Goal: Communication & Community: Ask a question

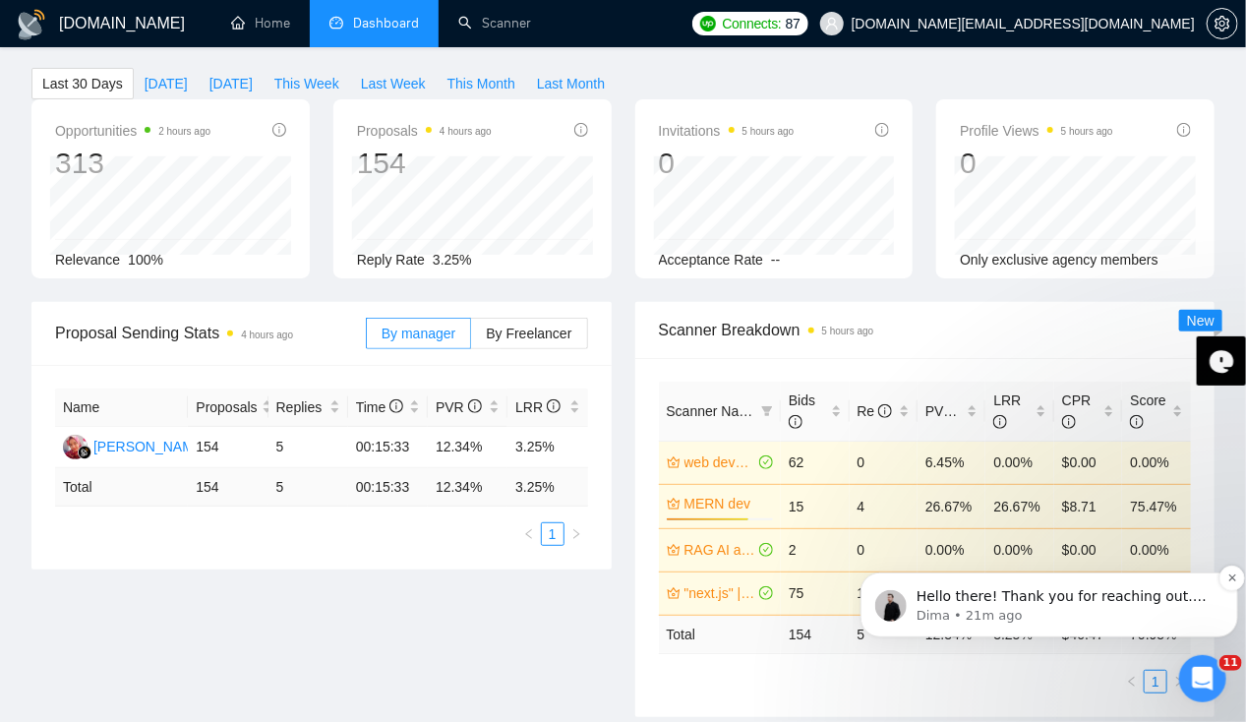
click at [1093, 603] on p "Hello there! Thank you for reaching out. Could you please let us know what the …" at bounding box center [1064, 596] width 297 height 20
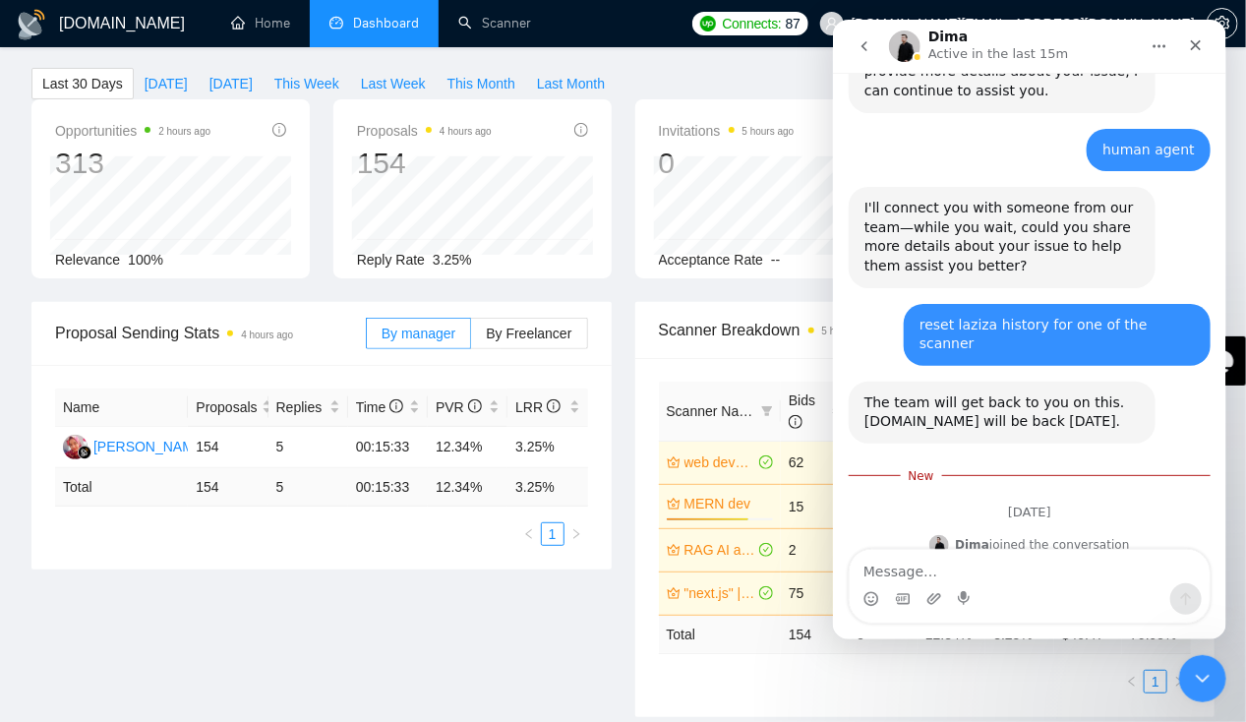
scroll to position [966, 0]
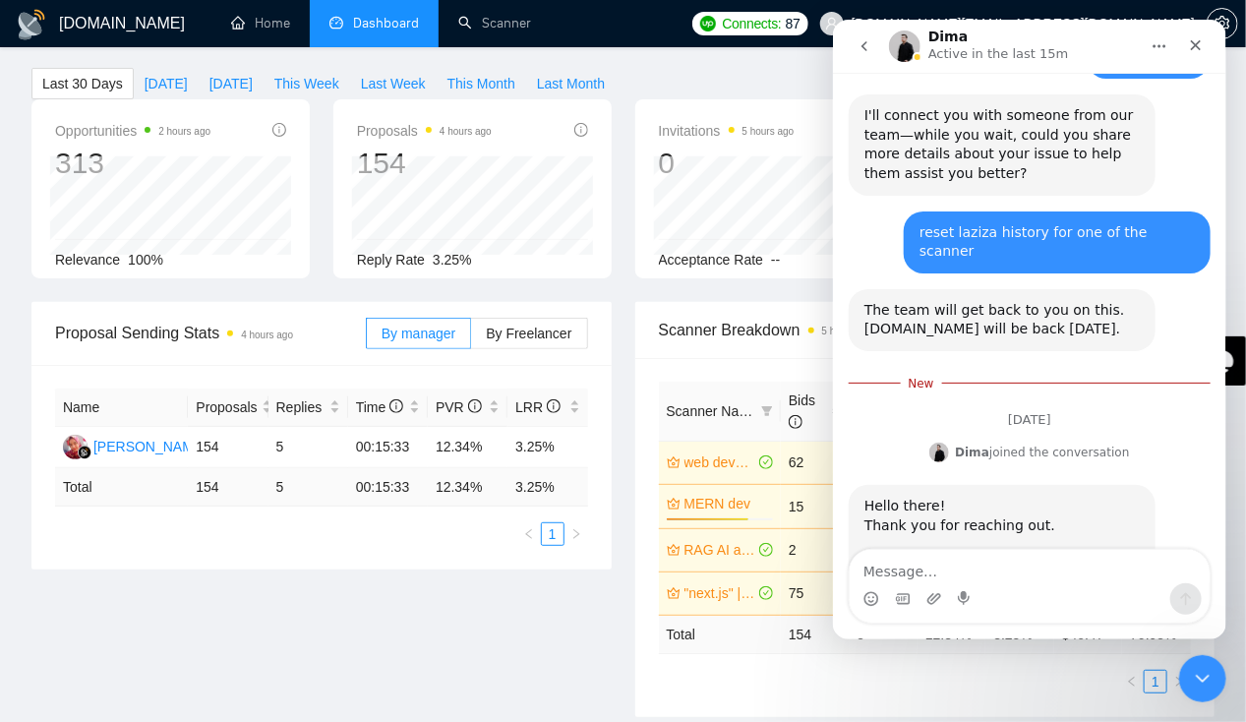
drag, startPoint x: 987, startPoint y: 586, endPoint x: 992, endPoint y: 570, distance: 16.8
click at [992, 570] on div "Intercom messenger" at bounding box center [1029, 586] width 360 height 73
click at [979, 570] on textarea "Message…" at bounding box center [1029, 566] width 360 height 33
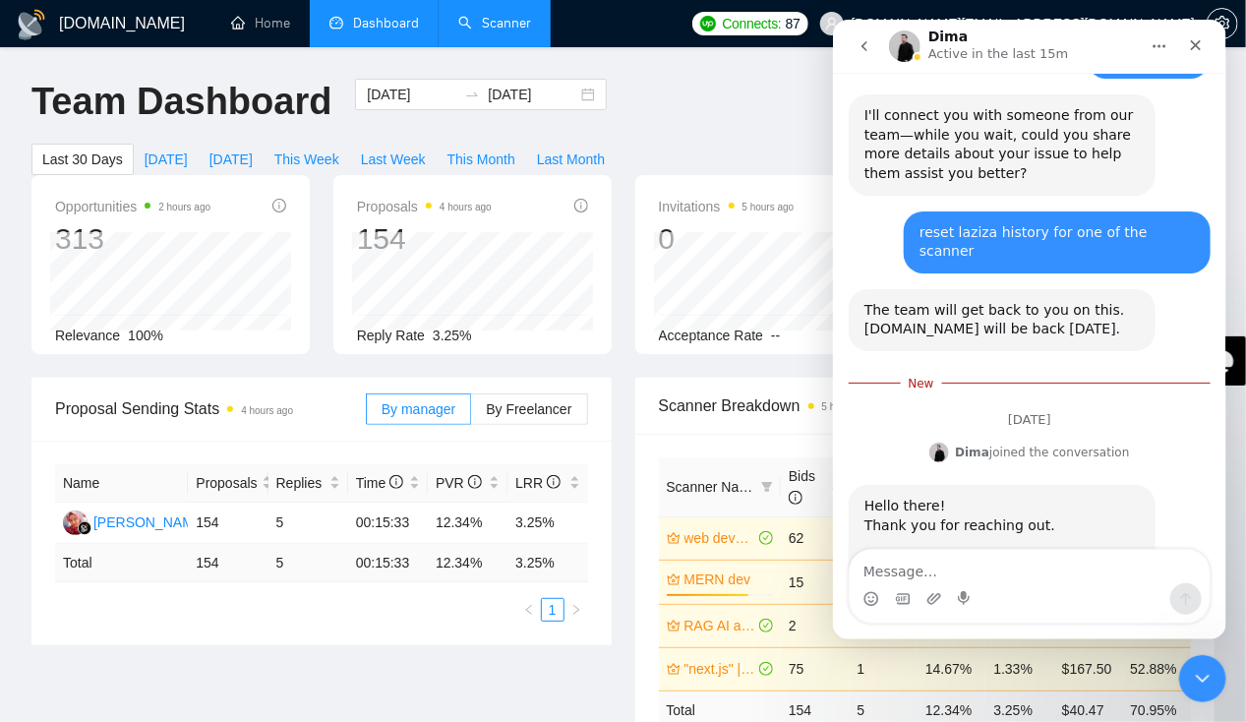
click at [506, 22] on link "Scanner" at bounding box center [494, 23] width 73 height 17
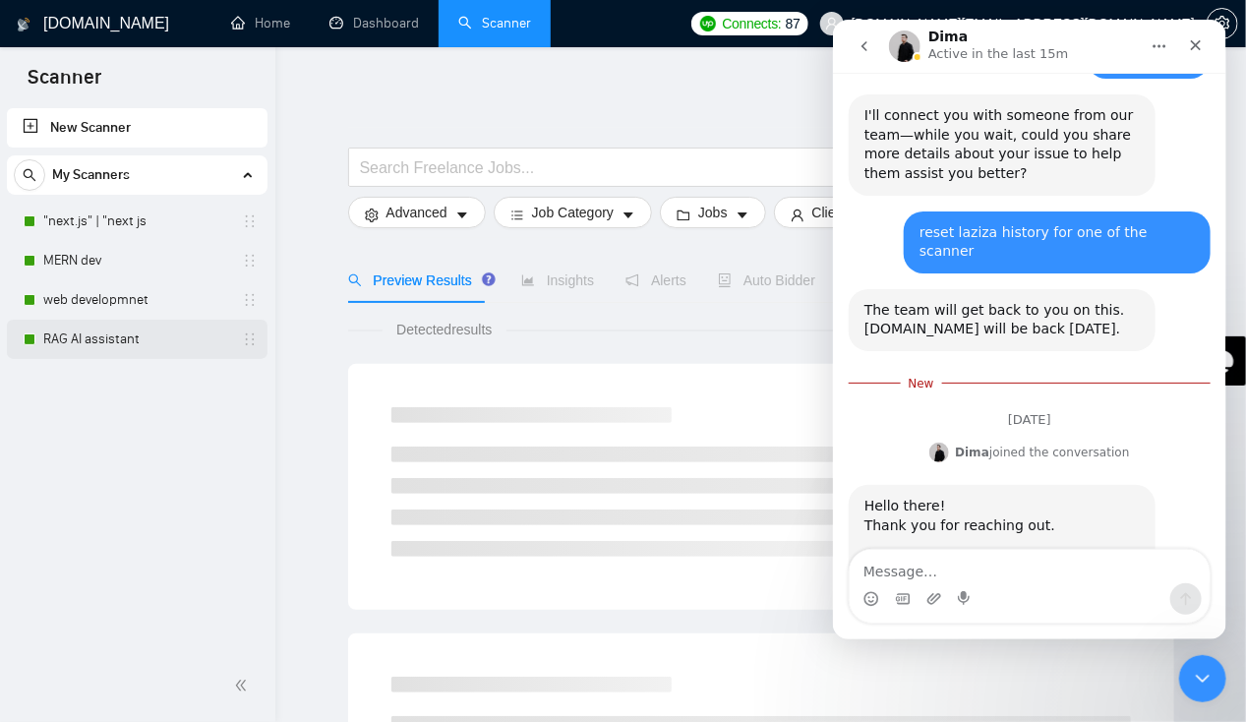
click at [112, 347] on link "RAG AI assistant" at bounding box center [136, 339] width 187 height 39
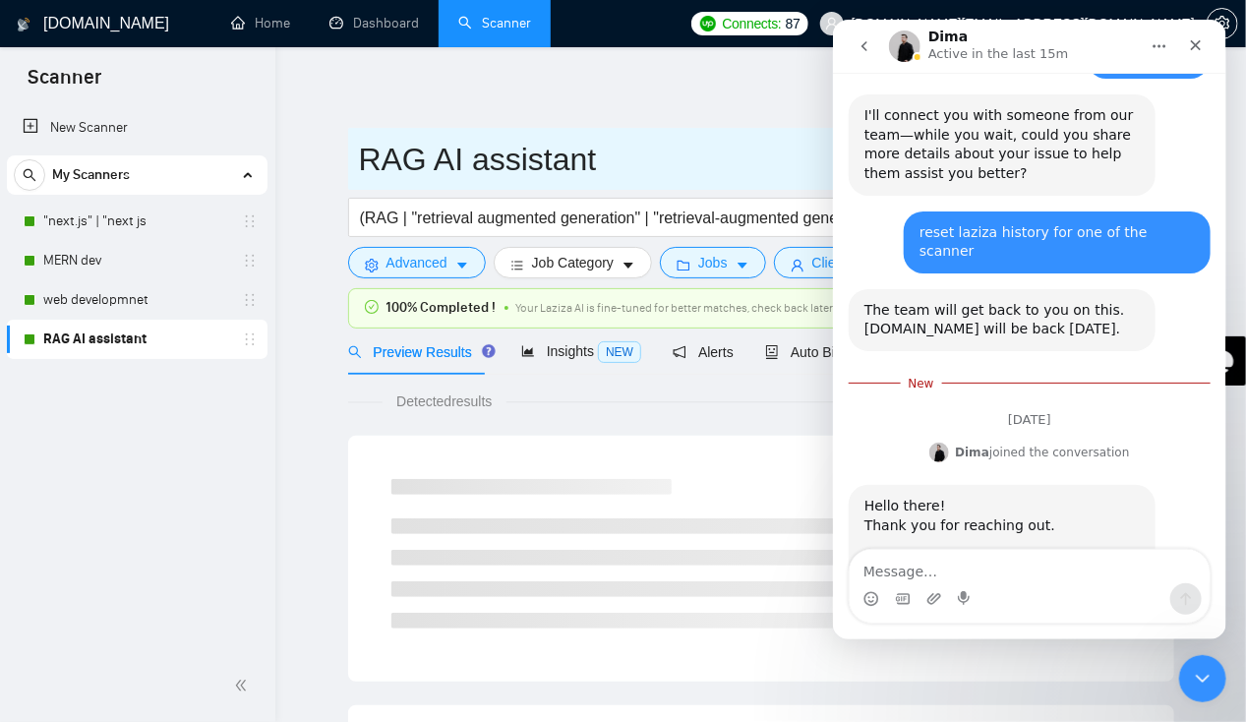
drag, startPoint x: 359, startPoint y: 157, endPoint x: 638, endPoint y: 161, distance: 279.4
click at [638, 161] on input "RAG AI assistant" at bounding box center [746, 159] width 775 height 49
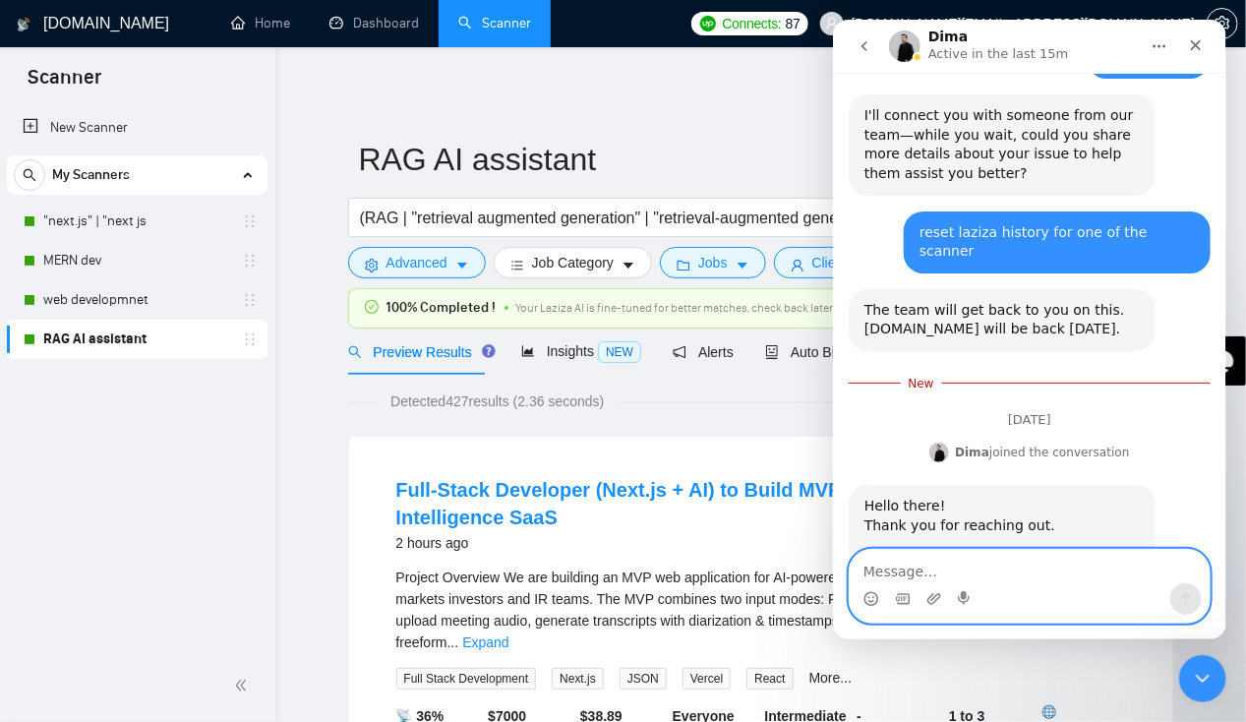
click at [915, 573] on textarea "Message…" at bounding box center [1029, 566] width 360 height 33
type textarea ""RAG AI assistant" is the scanner name"
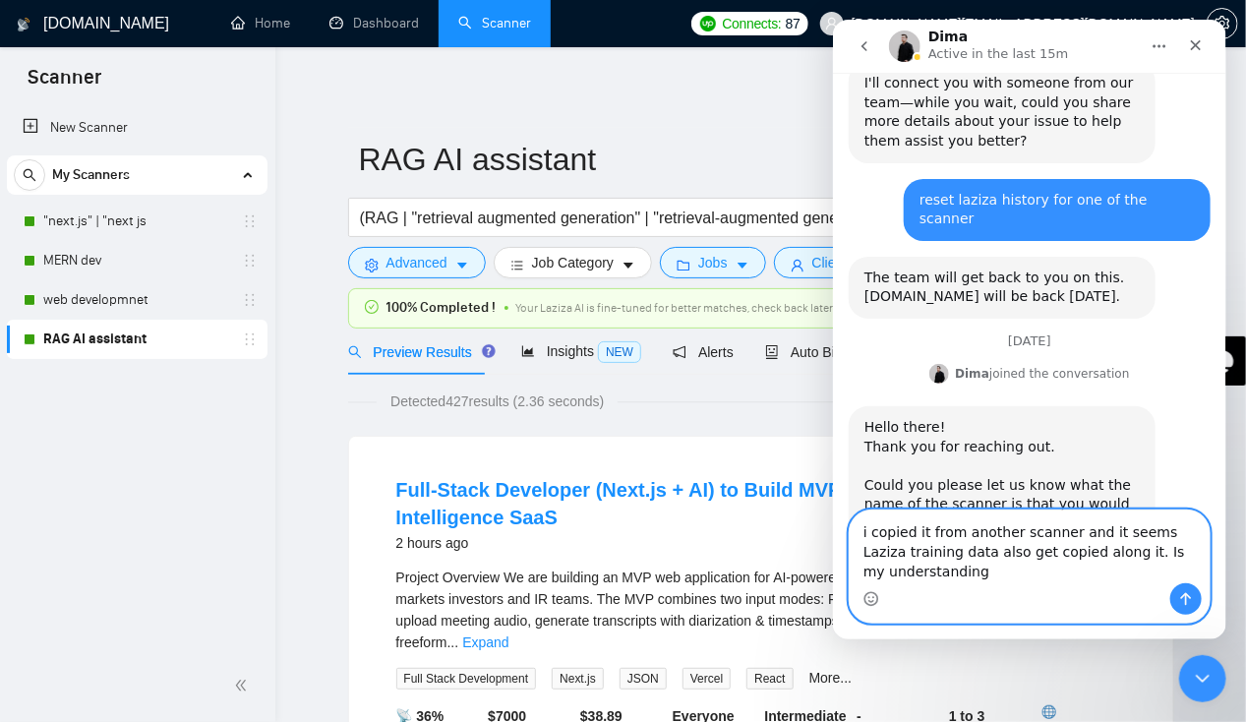
scroll to position [1018, 0]
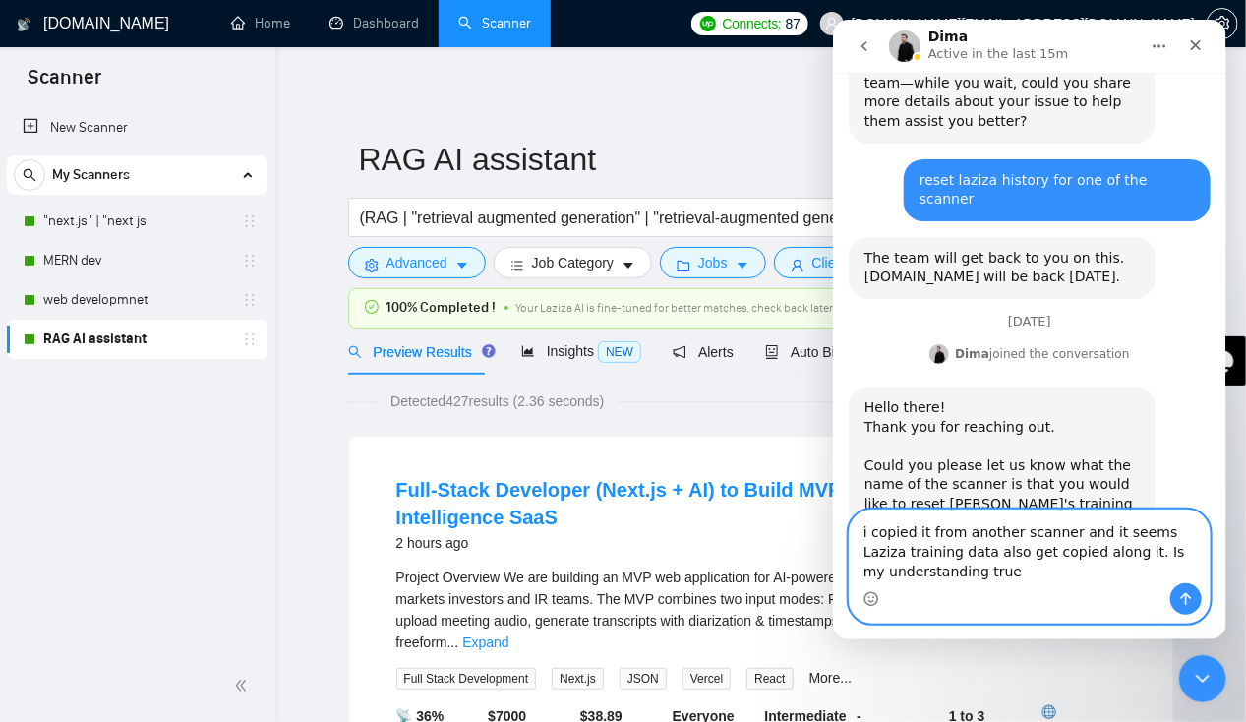
type textarea "i copied it from another scanner and it seems Laziza training data also get cop…"
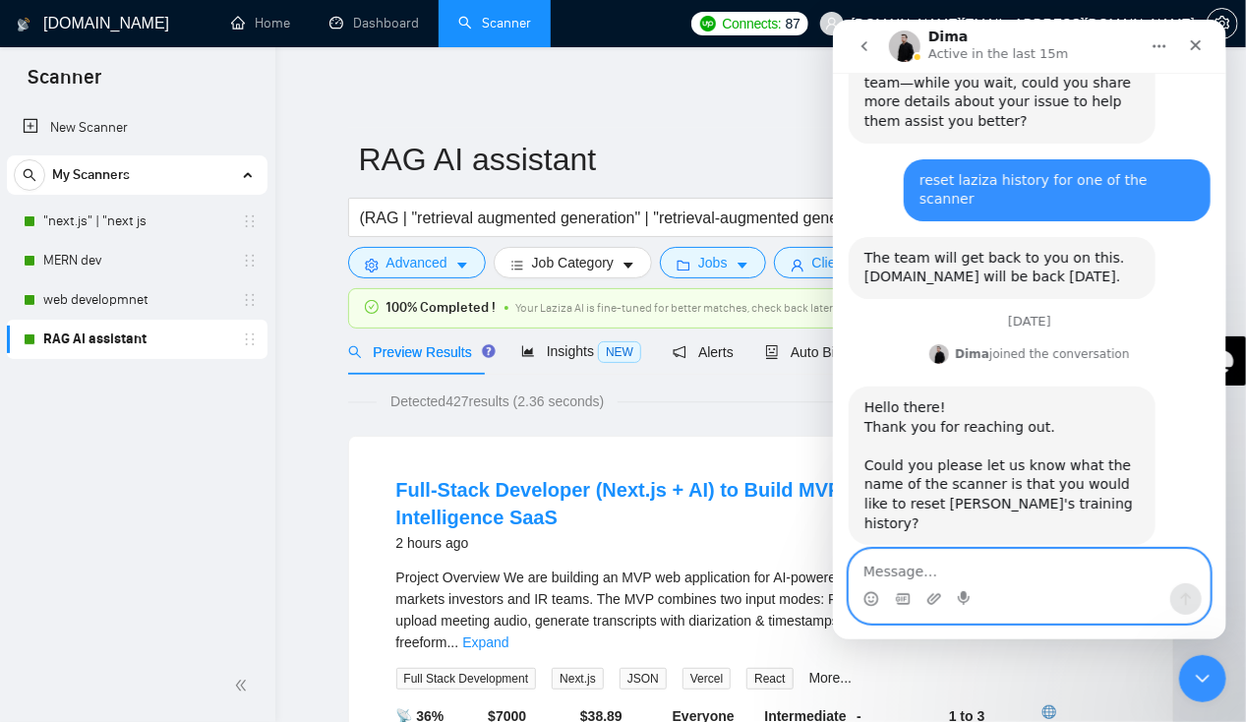
scroll to position [1062, 0]
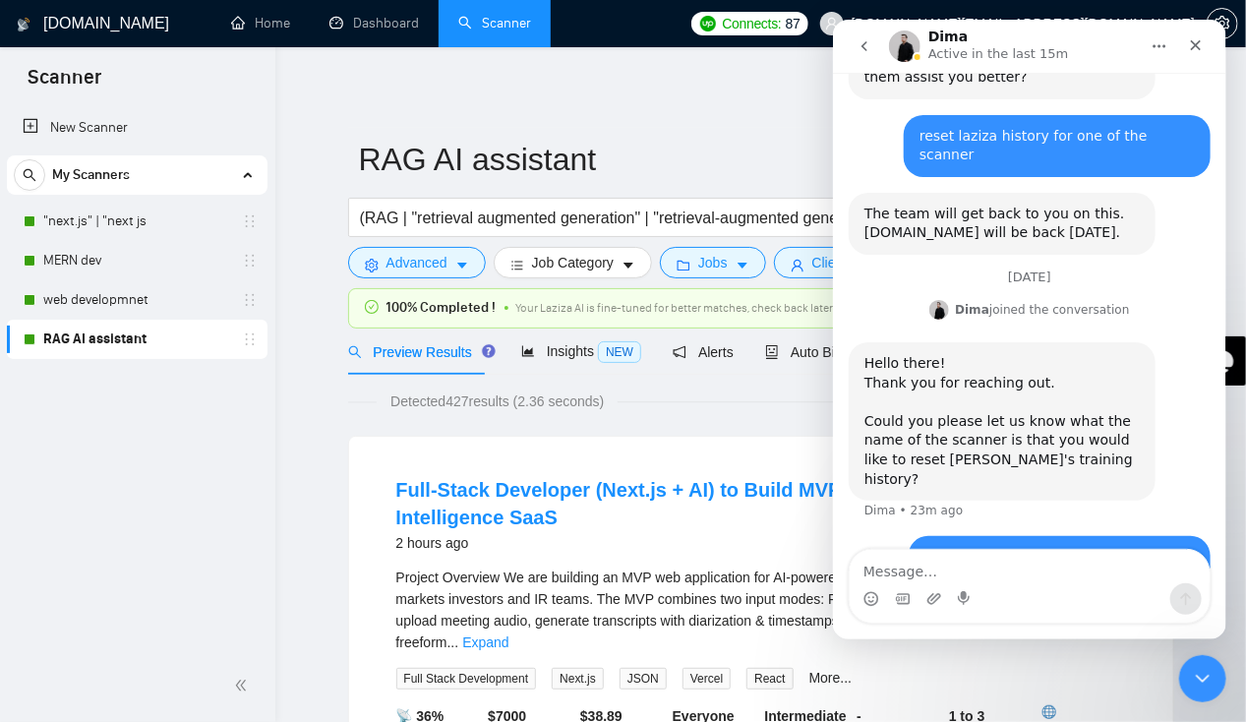
click at [1204, 51] on div "Close" at bounding box center [1194, 45] width 35 height 35
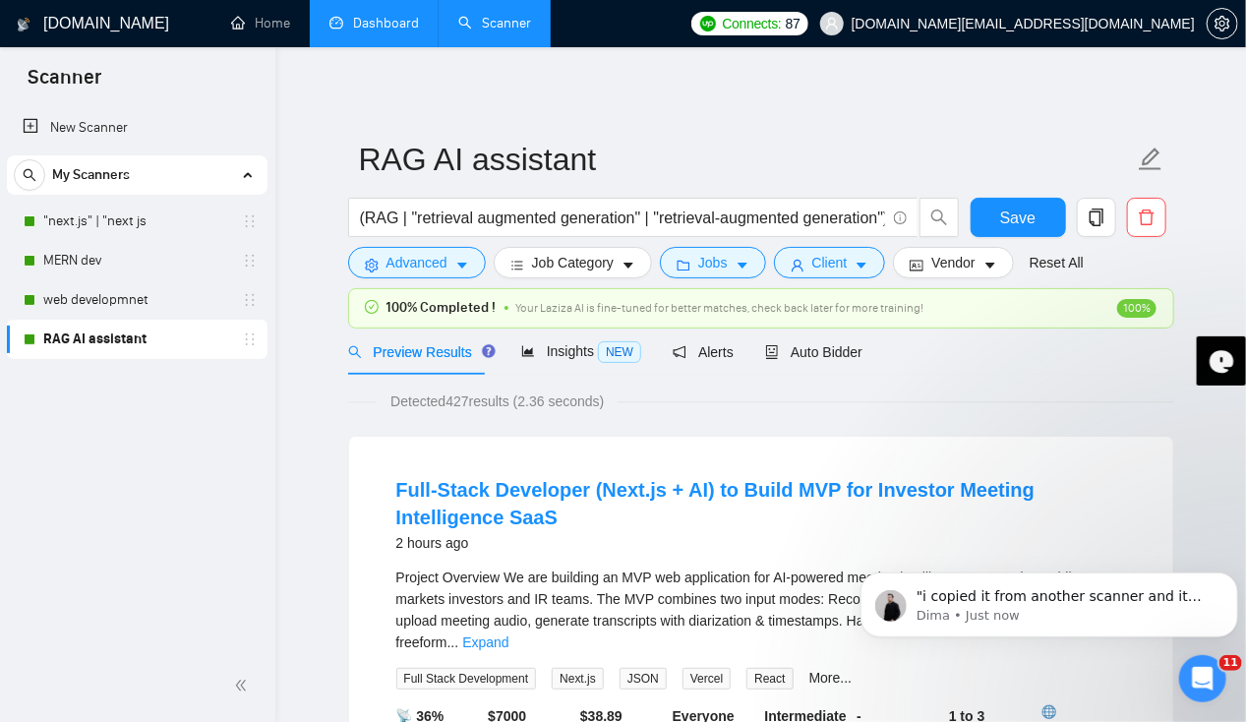
scroll to position [1256, 0]
click at [1048, 598] on p ""i copied it from another scanner and it seems [PERSON_NAME] training data also…" at bounding box center [1064, 596] width 297 height 20
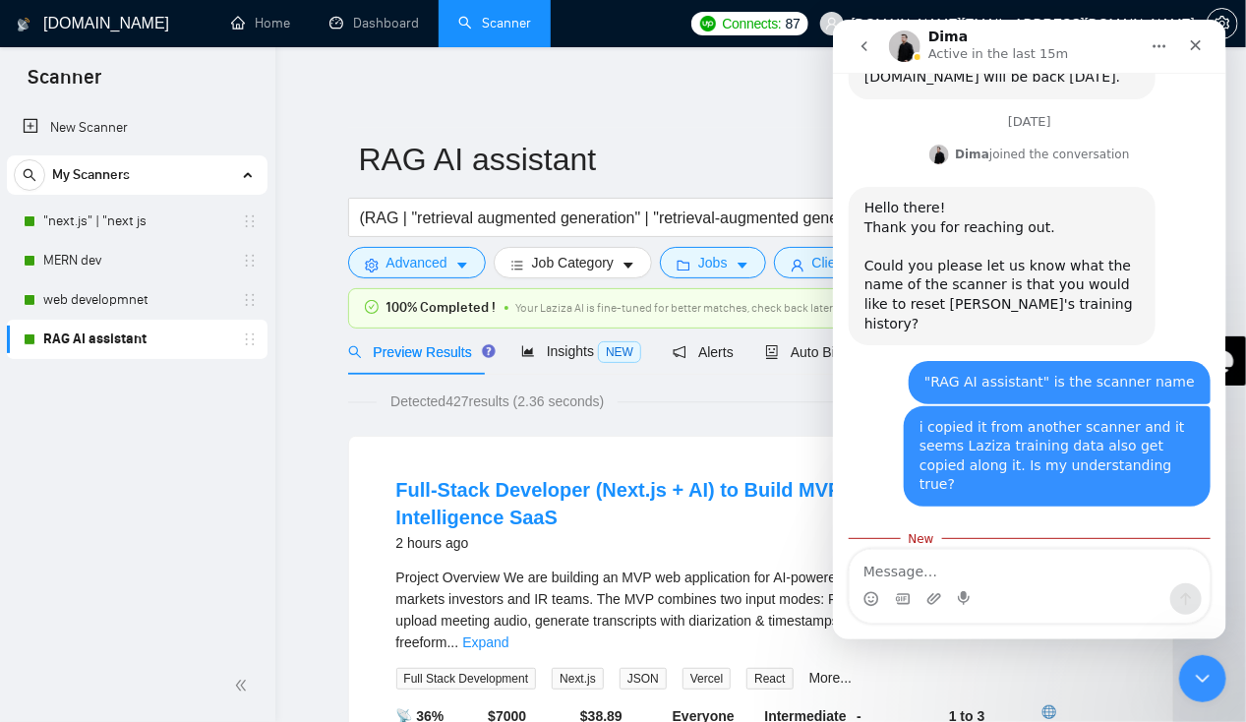
scroll to position [1288, 0]
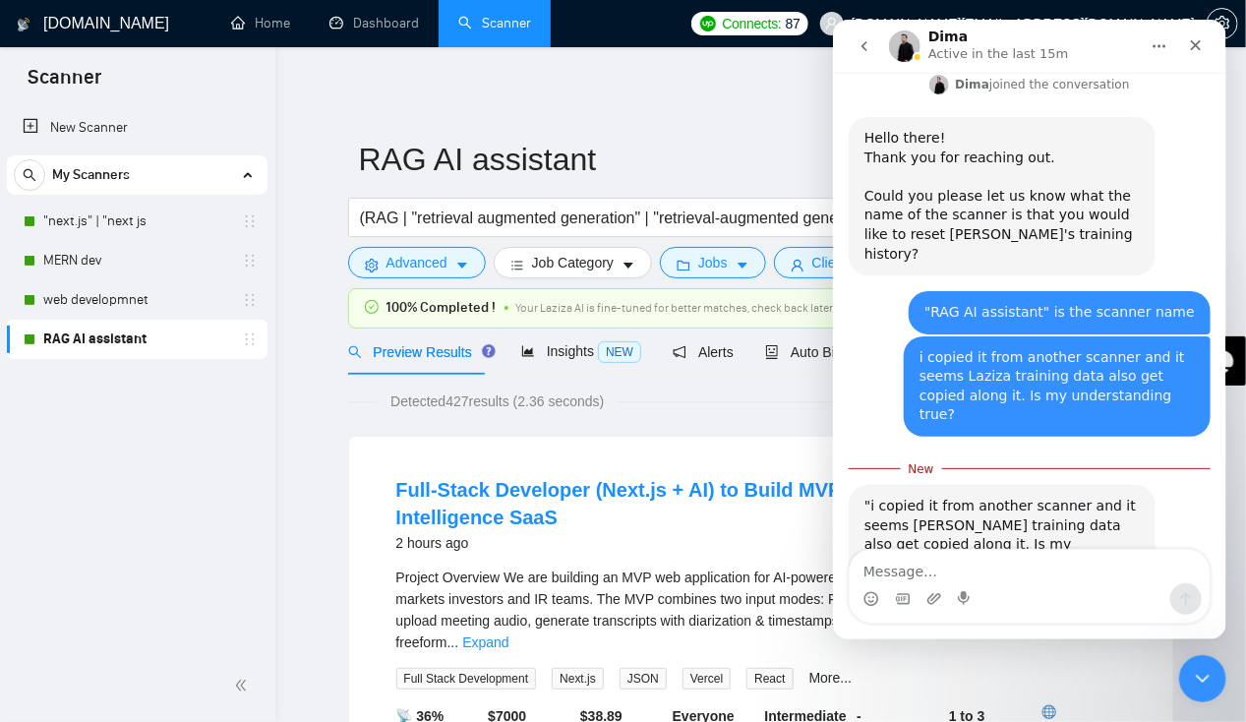
click at [1042, 579] on textarea "Message…" at bounding box center [1029, 566] width 360 height 33
type textarea "ok thanks"
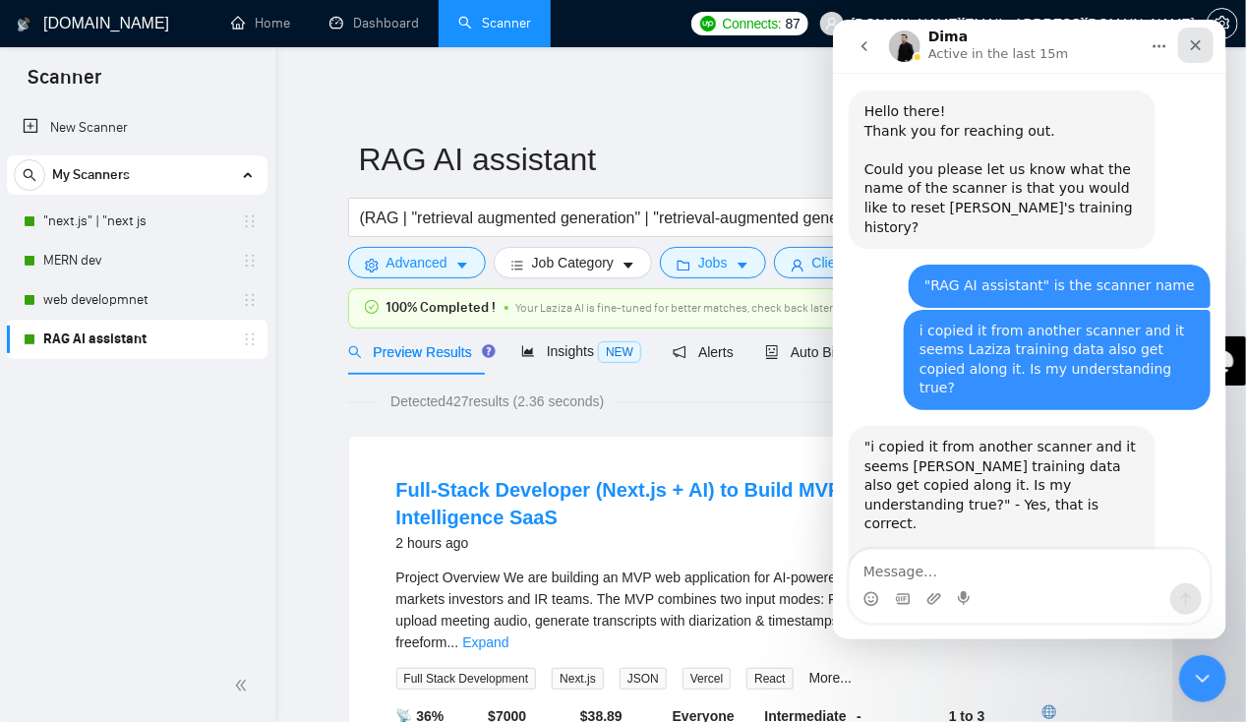
click at [1199, 36] on div "Close" at bounding box center [1194, 45] width 35 height 35
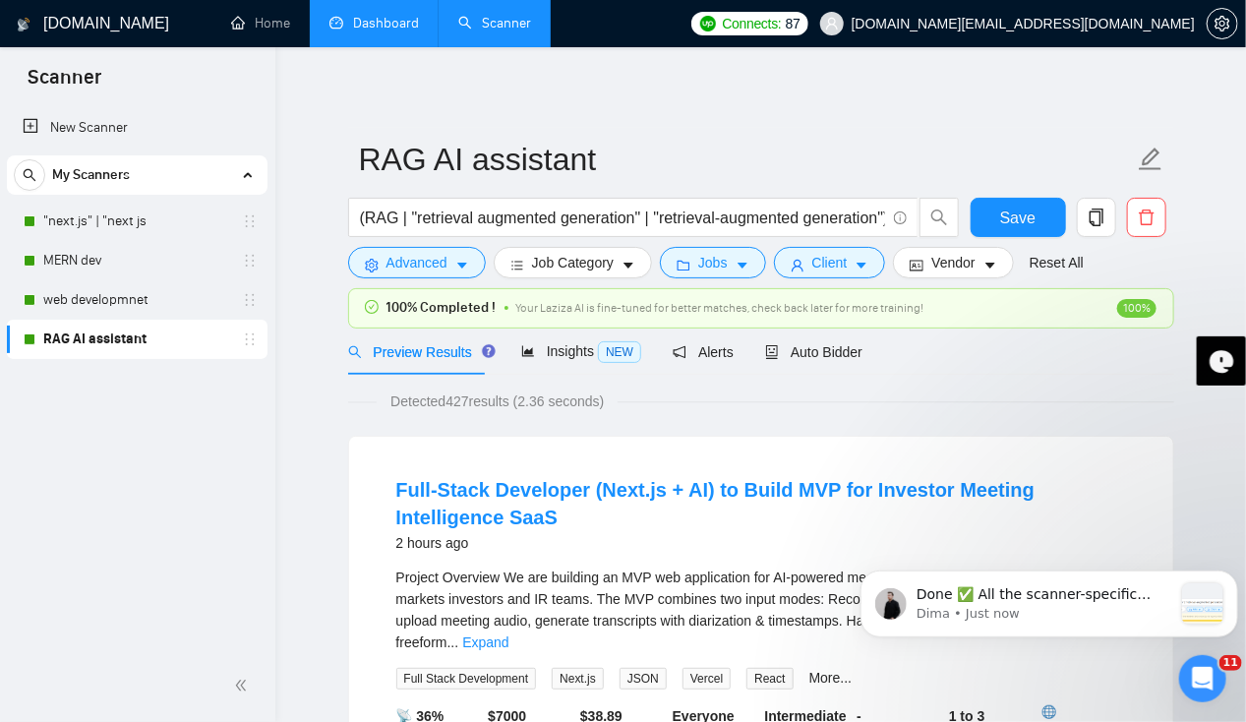
scroll to position [1554, 0]
click at [1023, 615] on p "Dima • Just now" at bounding box center [1044, 613] width 256 height 18
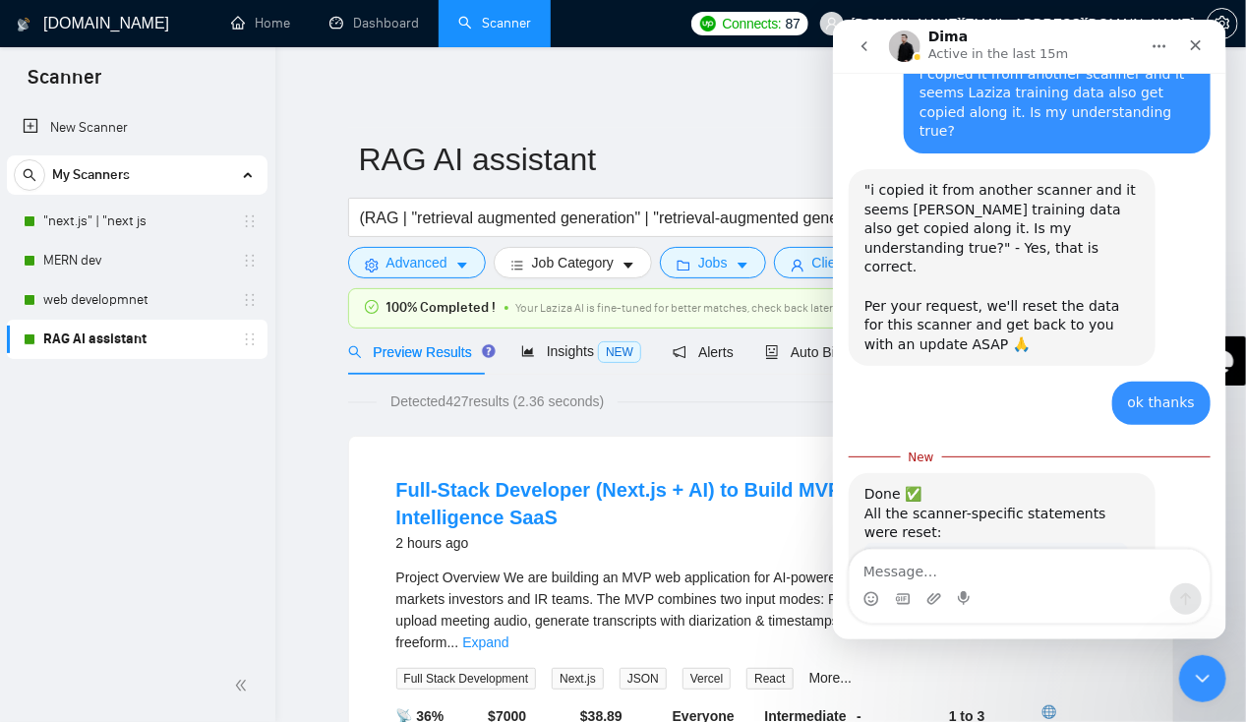
scroll to position [1587, 0]
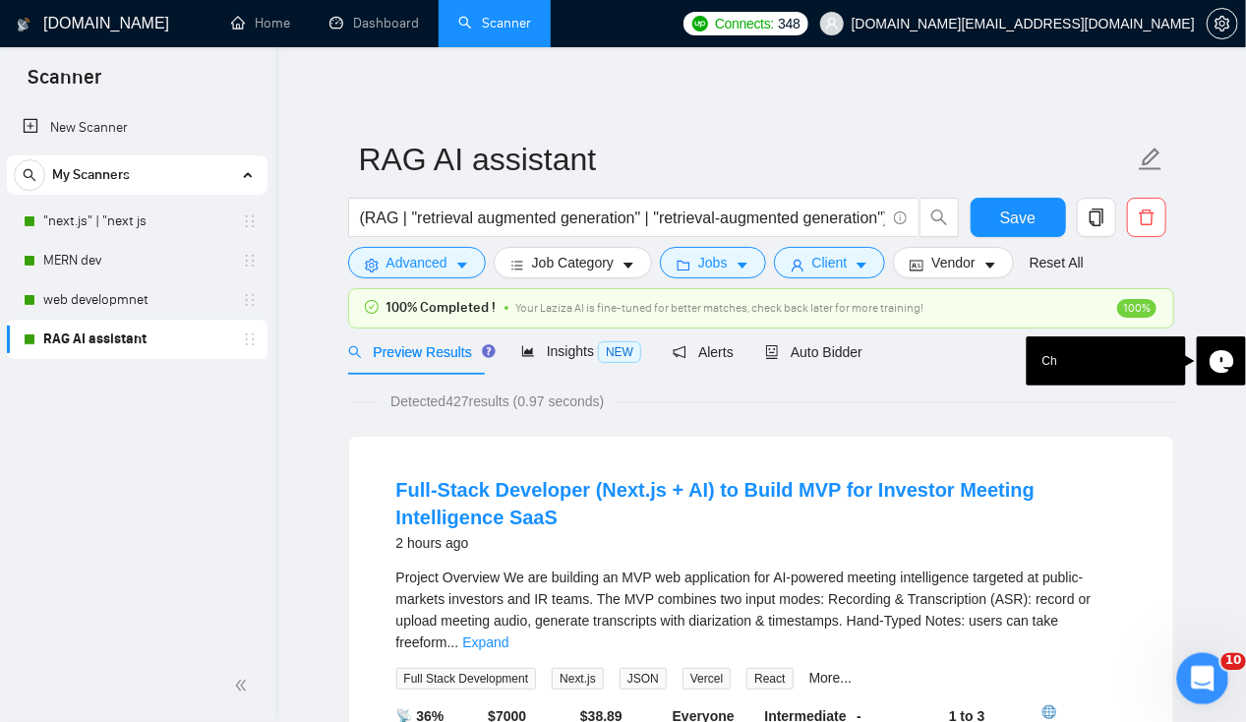
click at [1200, 680] on icon "Open Intercom Messenger" at bounding box center [1200, 676] width 32 height 32
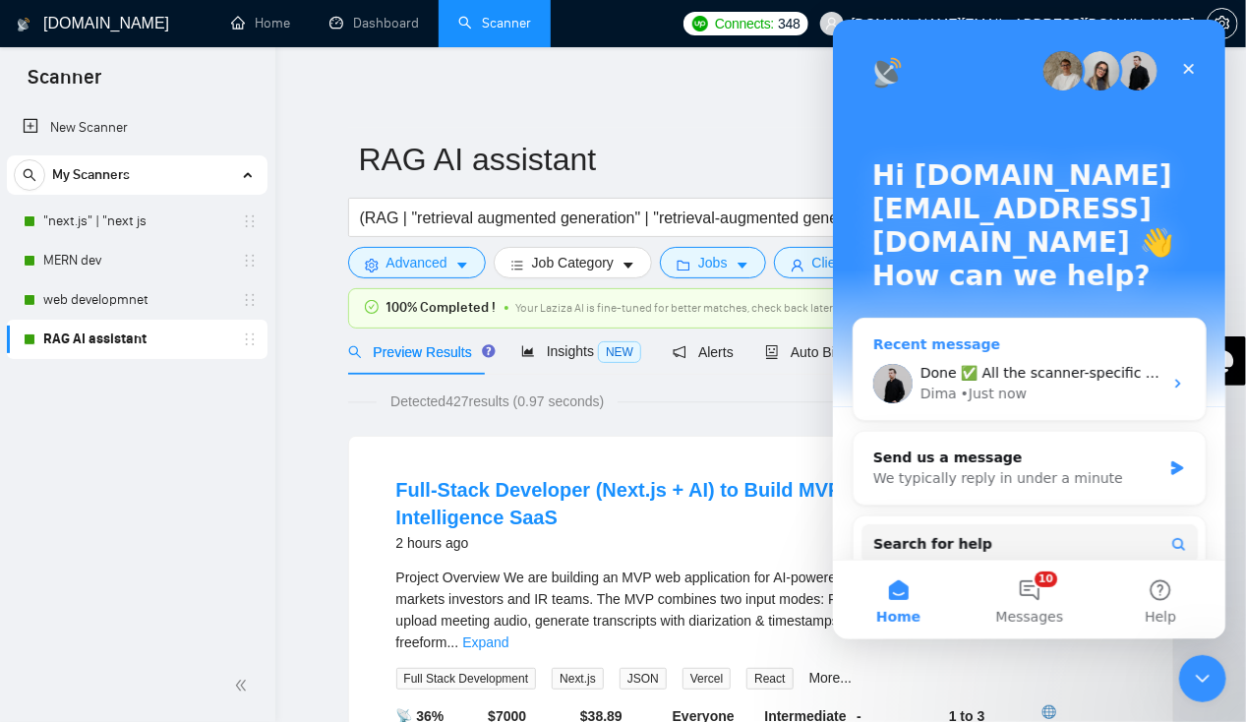
click at [1020, 384] on div "Dima • Just now" at bounding box center [1041, 394] width 242 height 21
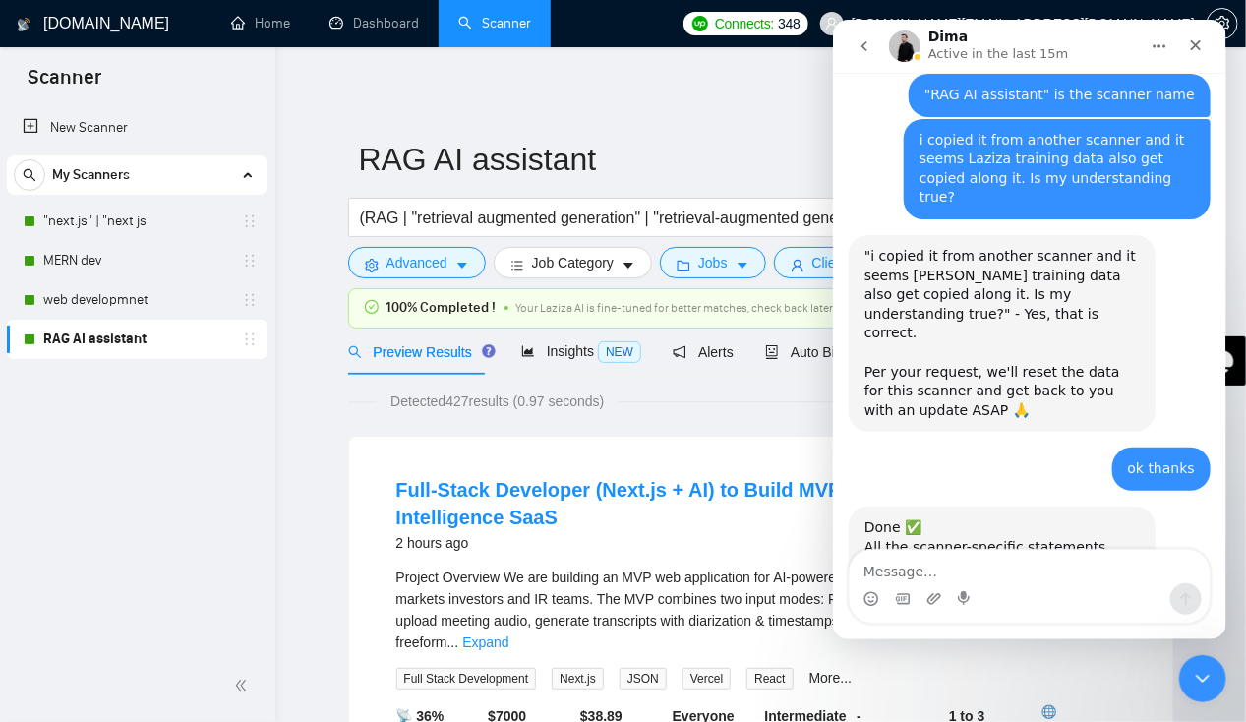
scroll to position [1554, 0]
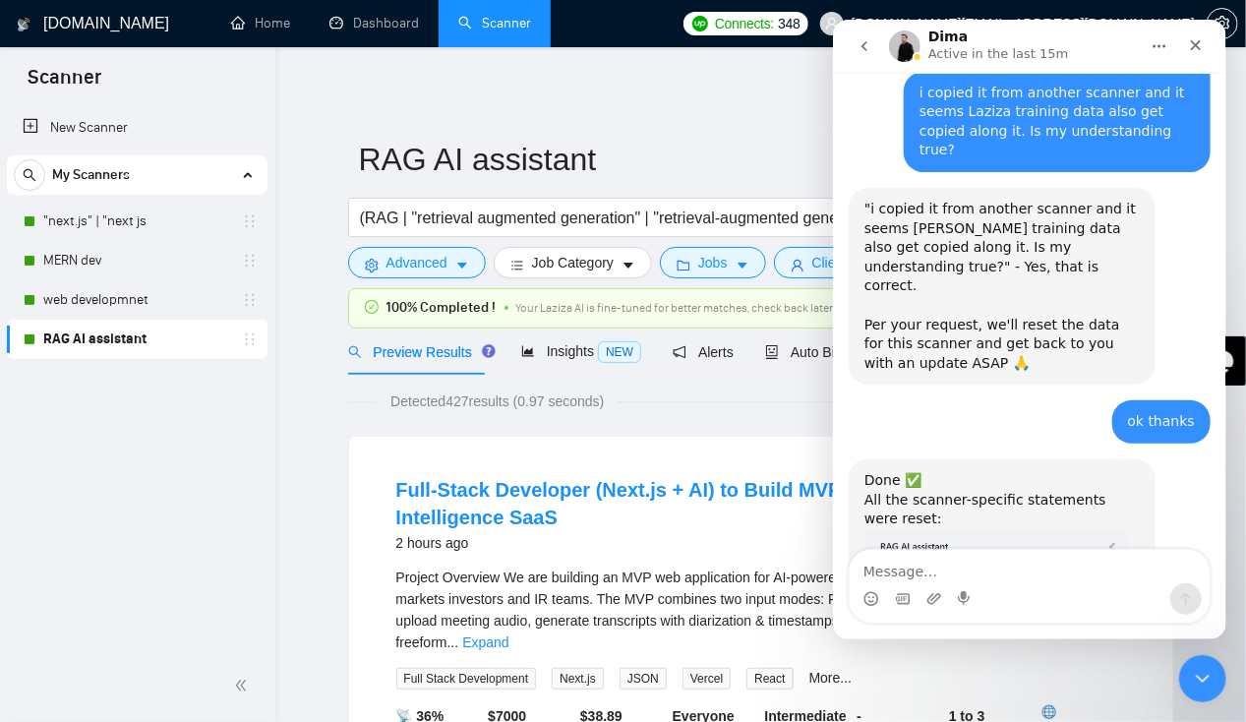
click at [955, 529] on img "Dima says…" at bounding box center [996, 566] width 264 height 75
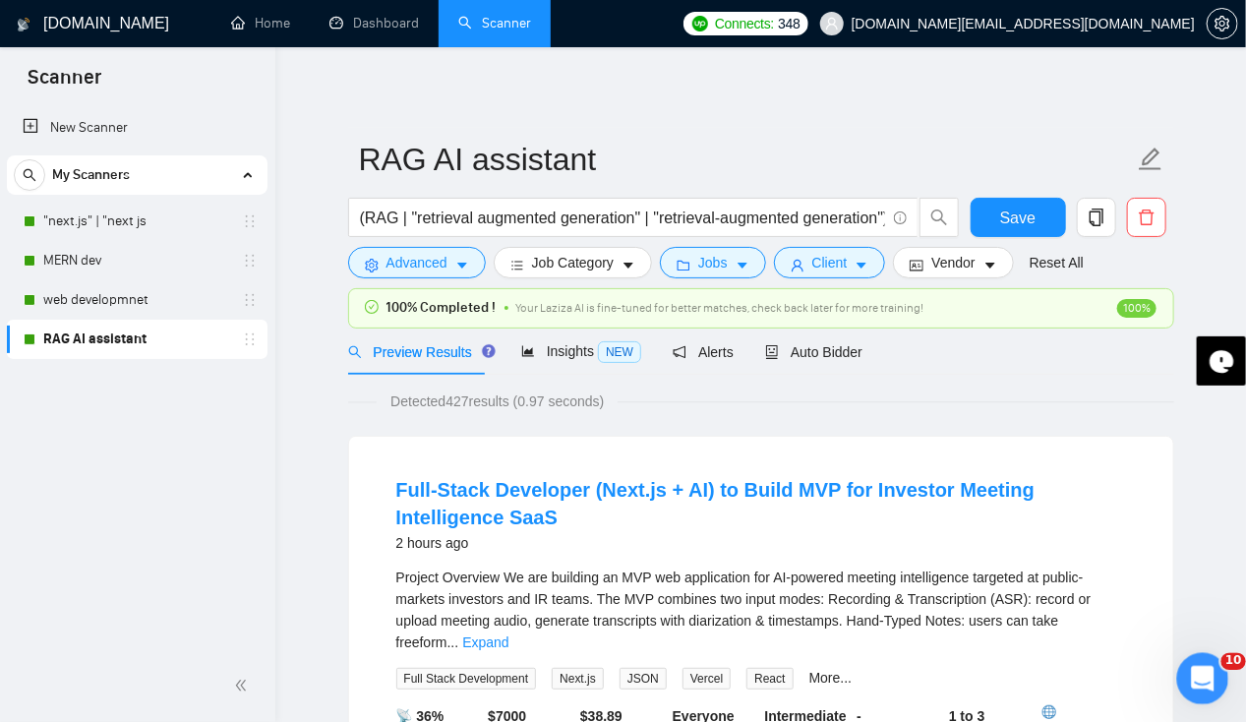
click at [1209, 668] on icon "Open Intercom Messenger" at bounding box center [1200, 676] width 32 height 32
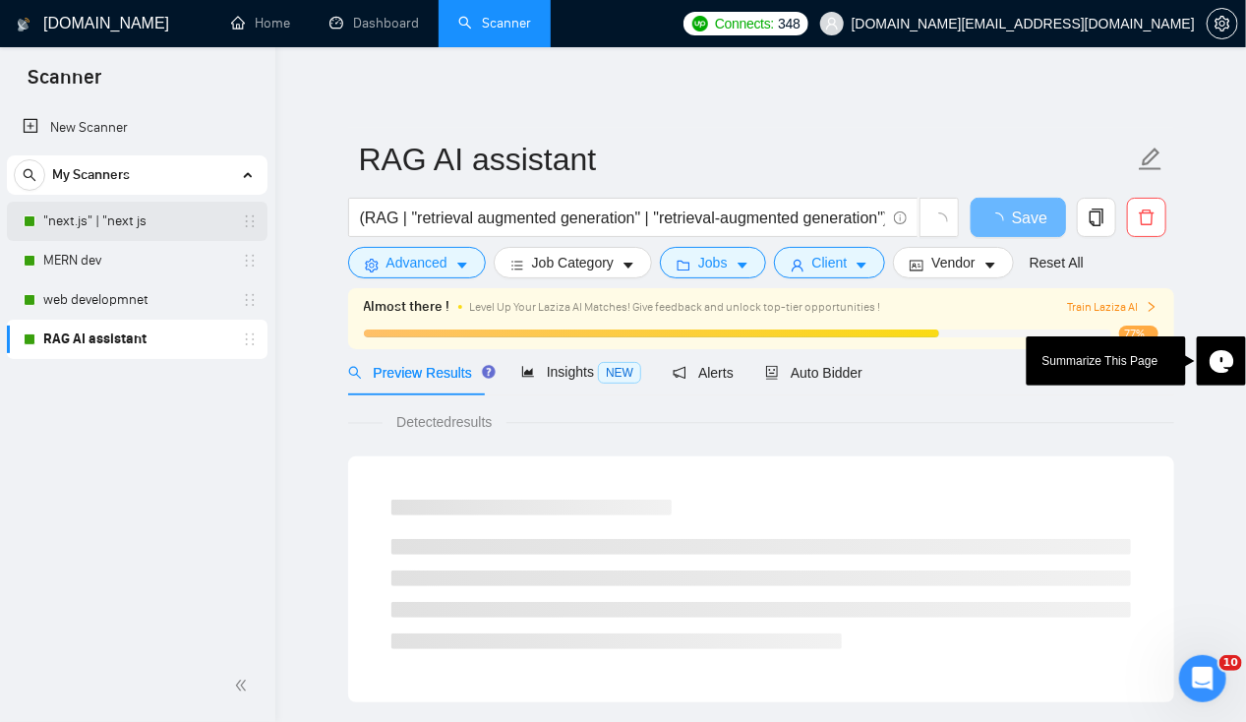
click at [87, 220] on link ""next.js" | "next js" at bounding box center [136, 221] width 187 height 39
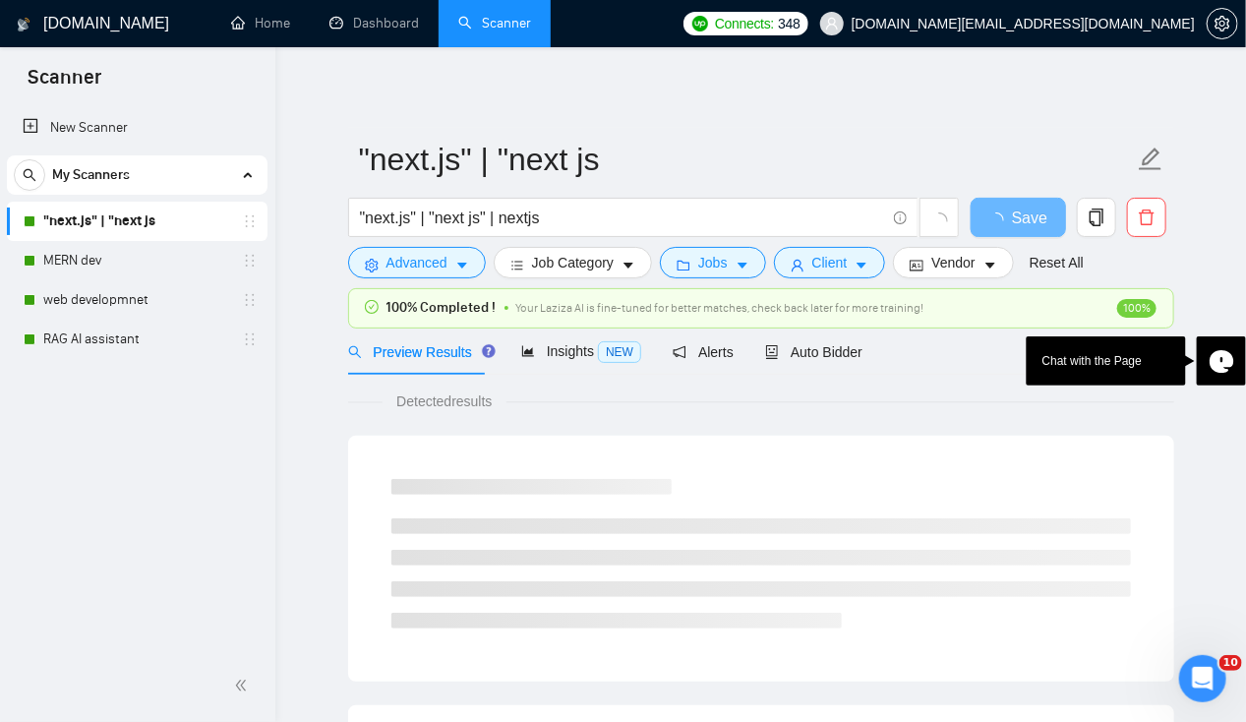
click at [90, 176] on span "My Scanners" at bounding box center [91, 174] width 78 height 39
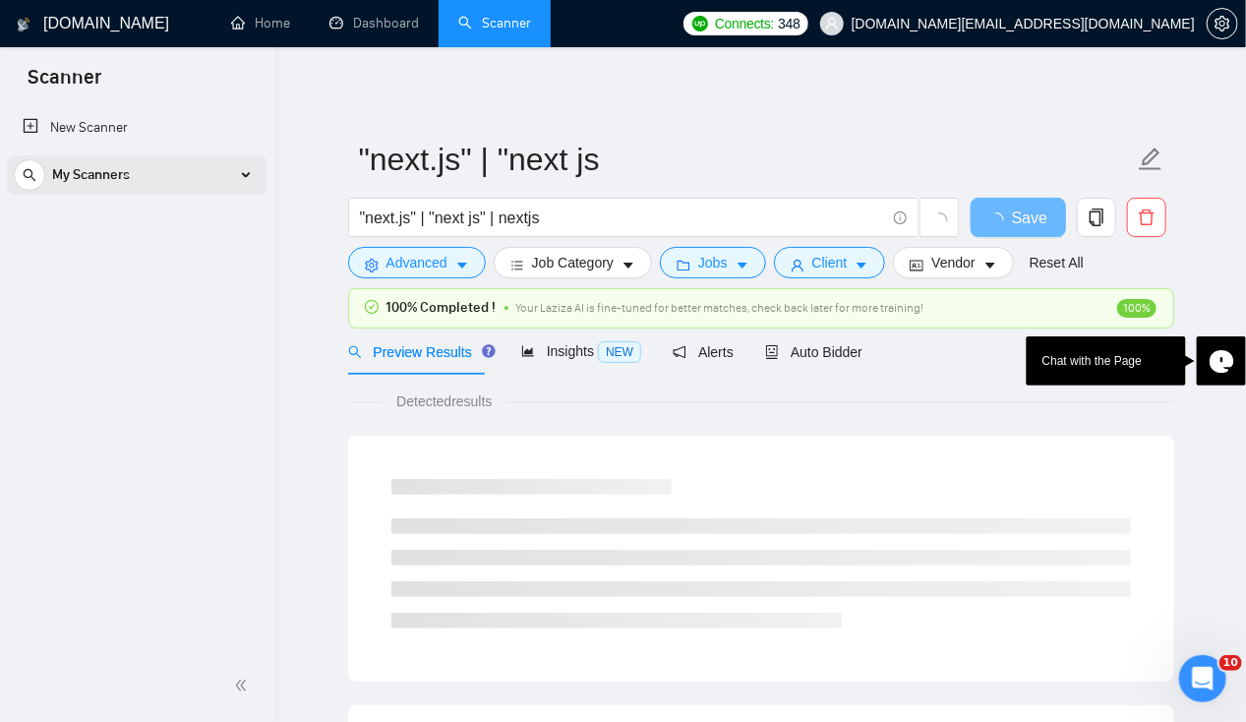
click at [91, 163] on span "My Scanners" at bounding box center [91, 174] width 78 height 39
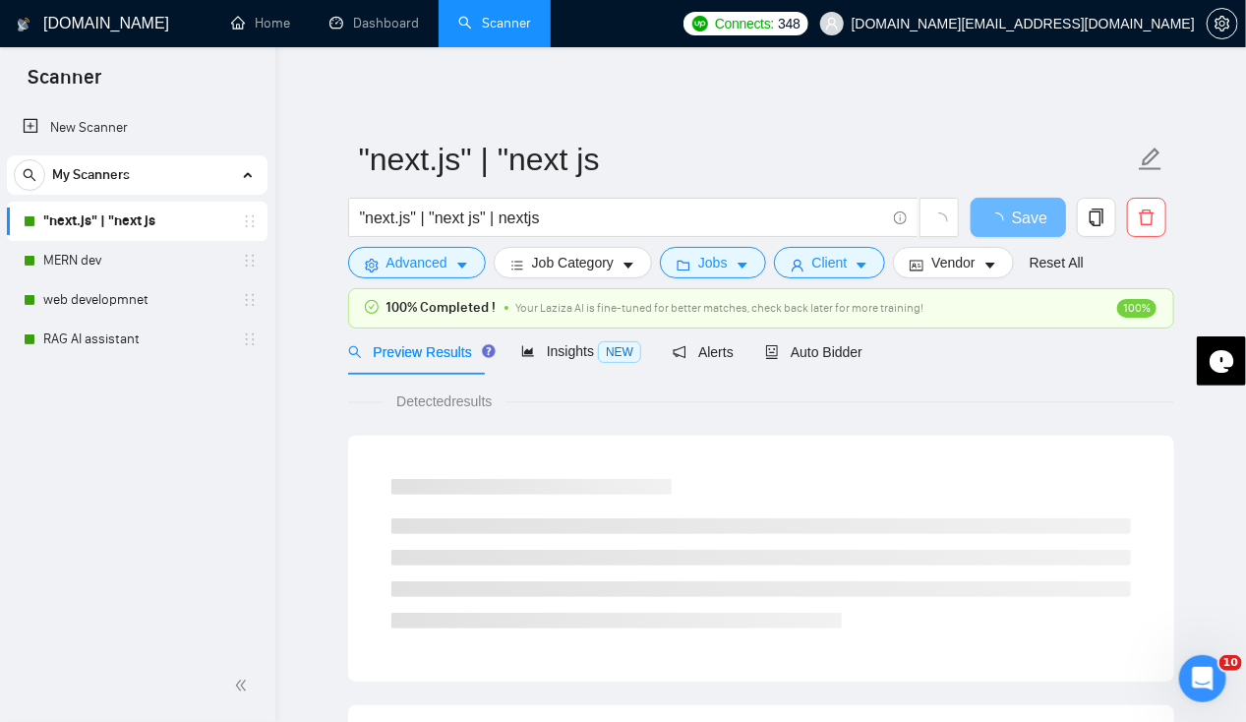
click at [485, 31] on link "Scanner" at bounding box center [494, 23] width 73 height 17
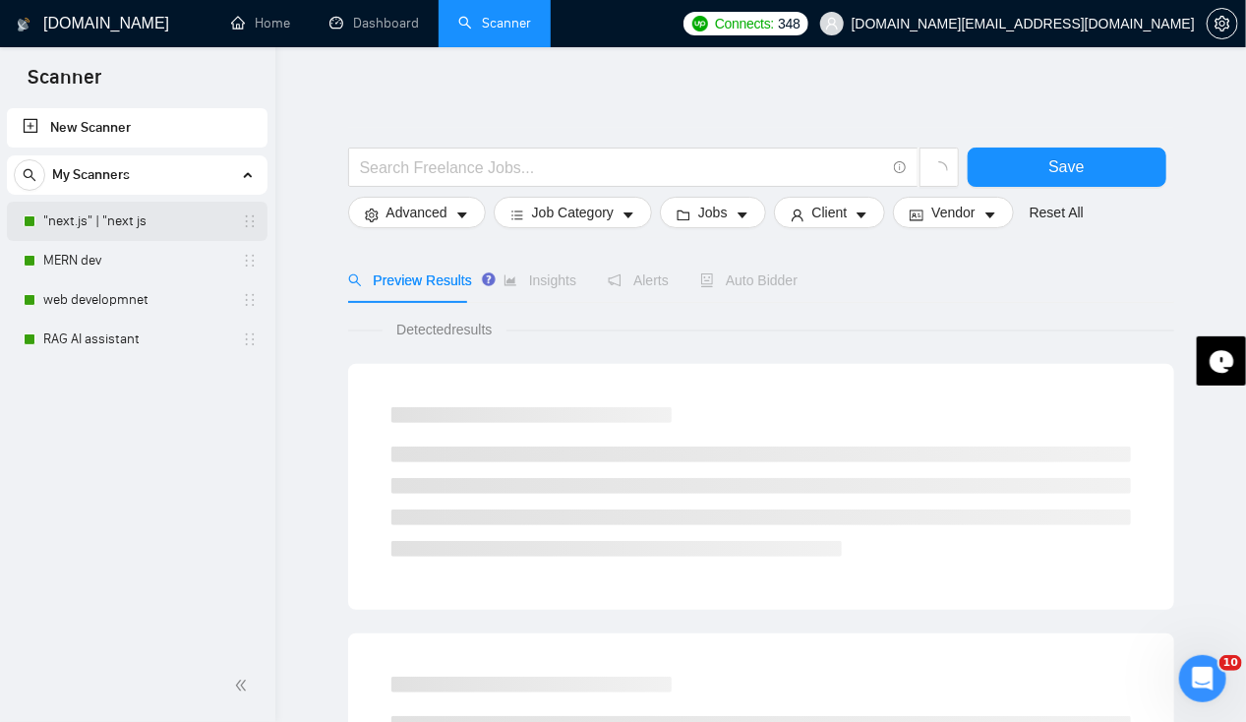
click at [104, 231] on link ""next.js" | "next js" at bounding box center [136, 221] width 187 height 39
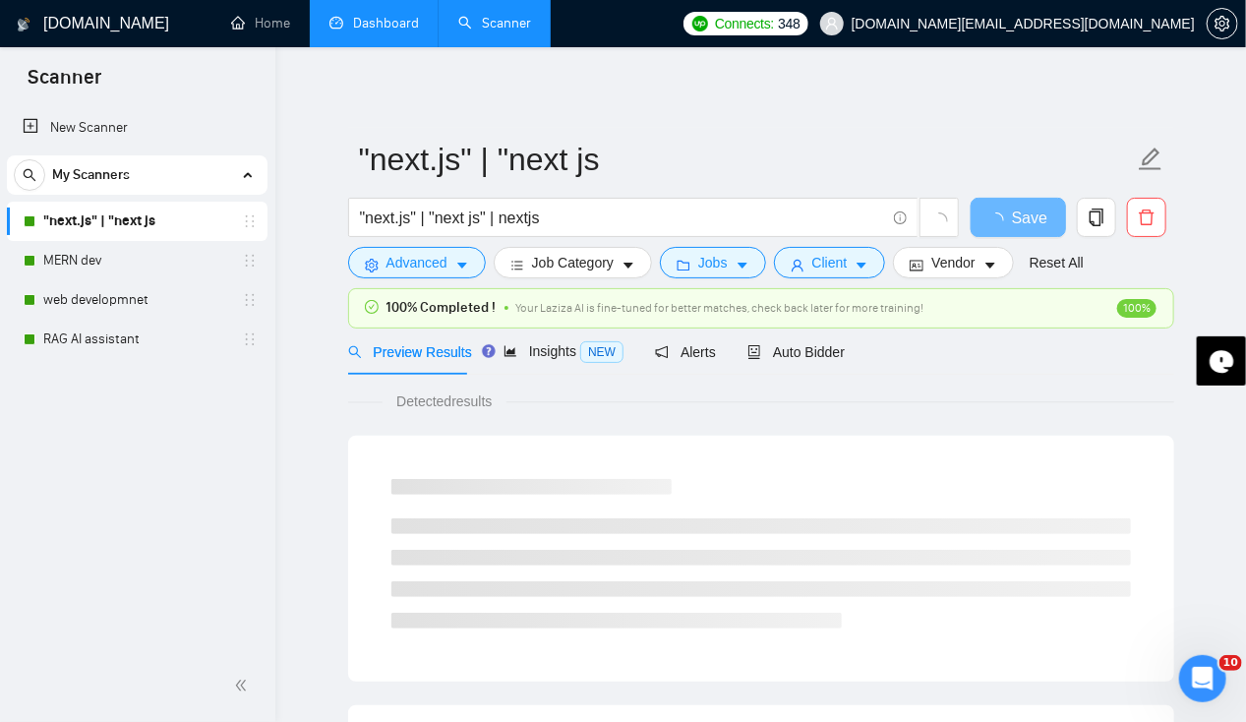
click at [355, 30] on link "Dashboard" at bounding box center [374, 23] width 90 height 17
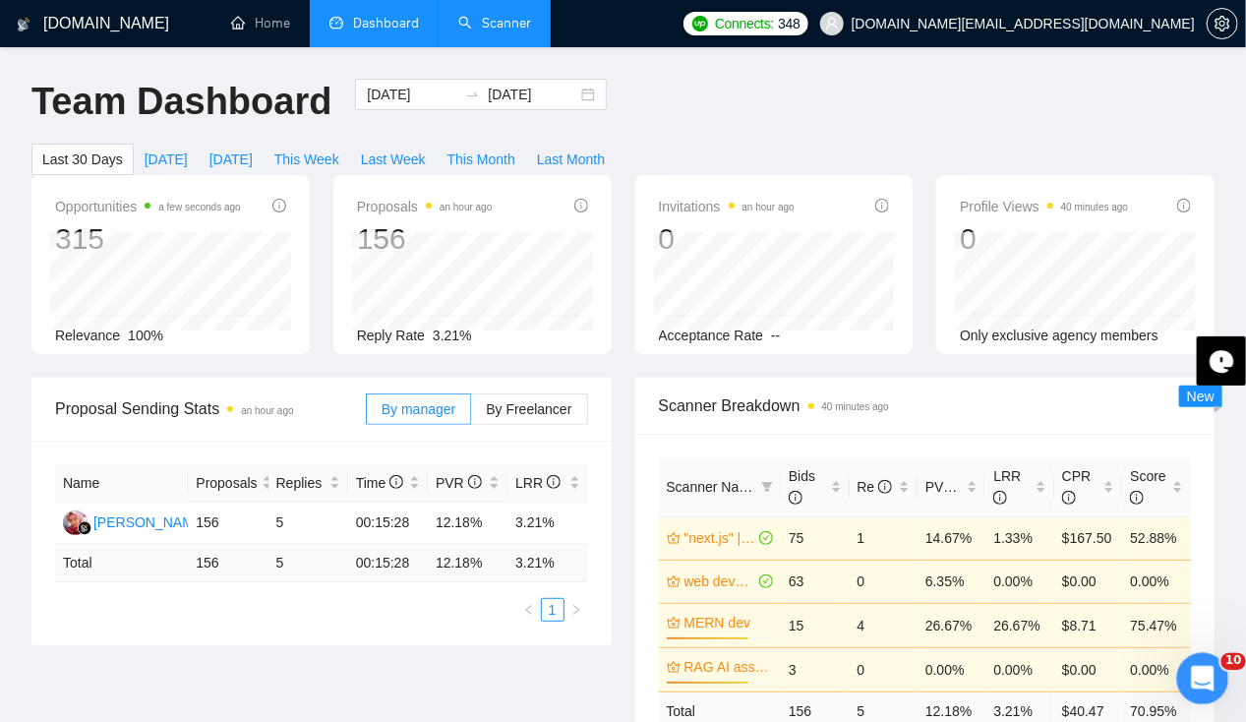
click at [1187, 661] on div "Open Intercom Messenger" at bounding box center [1200, 675] width 65 height 65
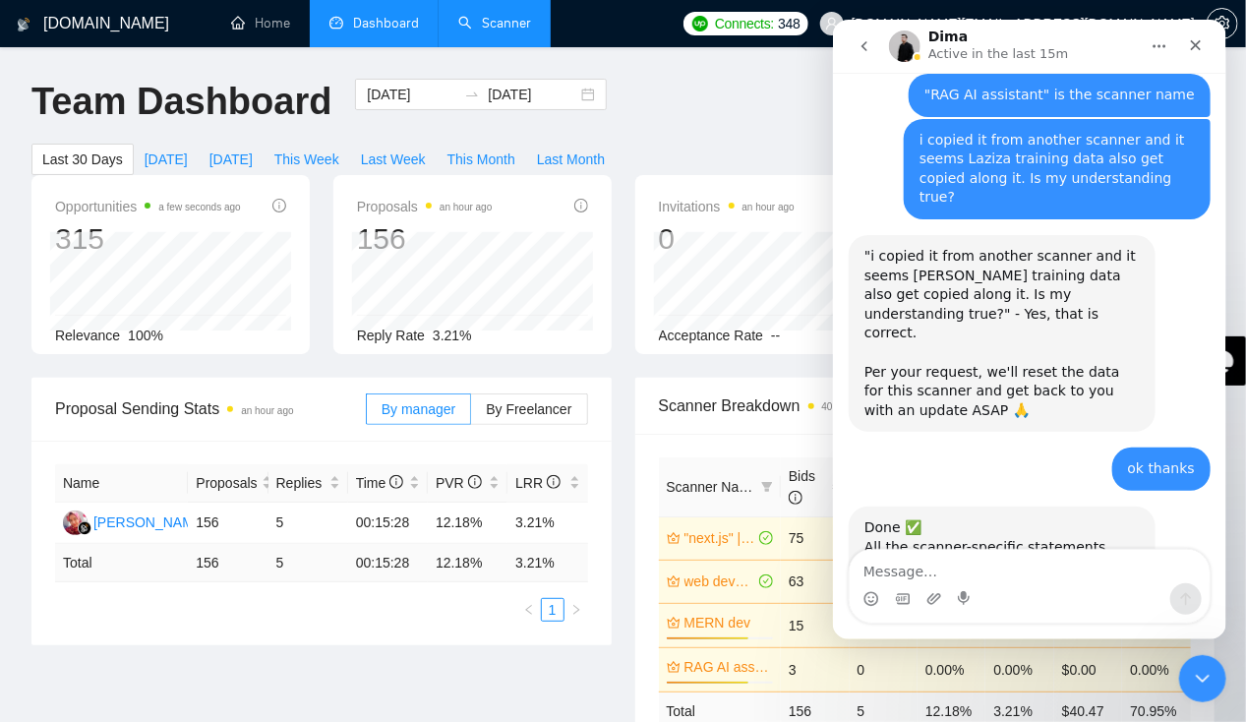
scroll to position [1554, 0]
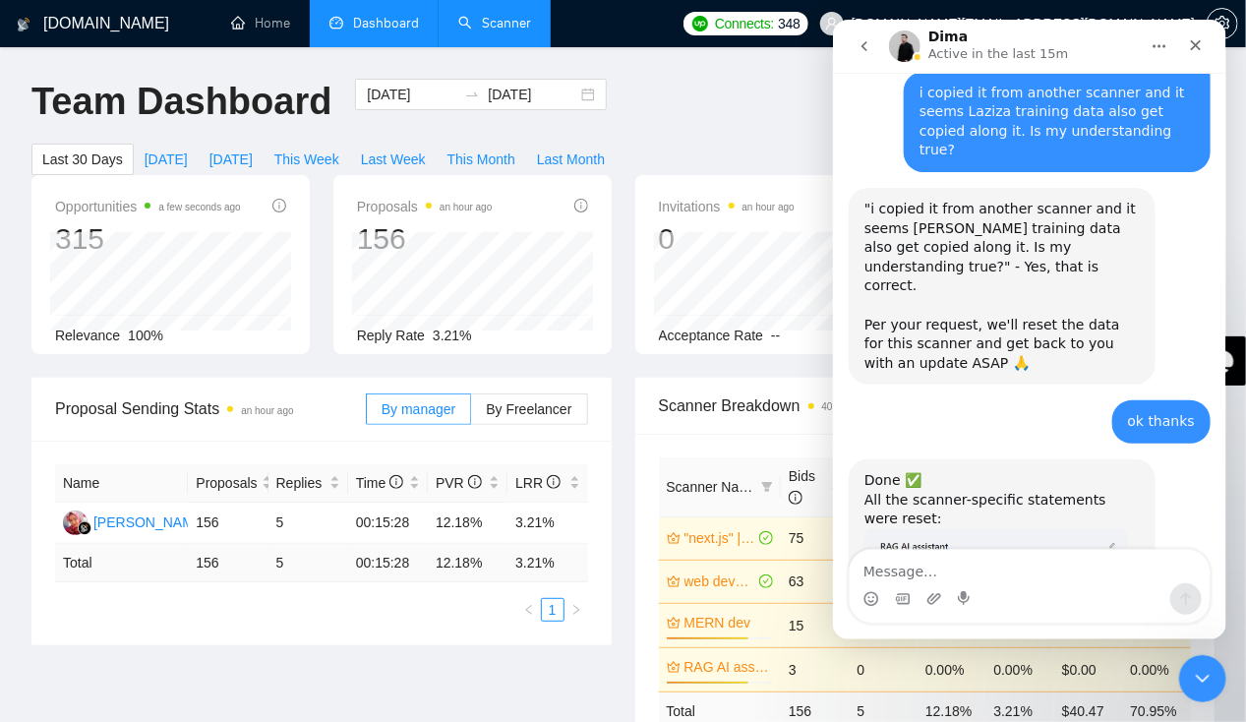
click at [964, 570] on textarea "Message…" at bounding box center [1029, 566] width 360 height 33
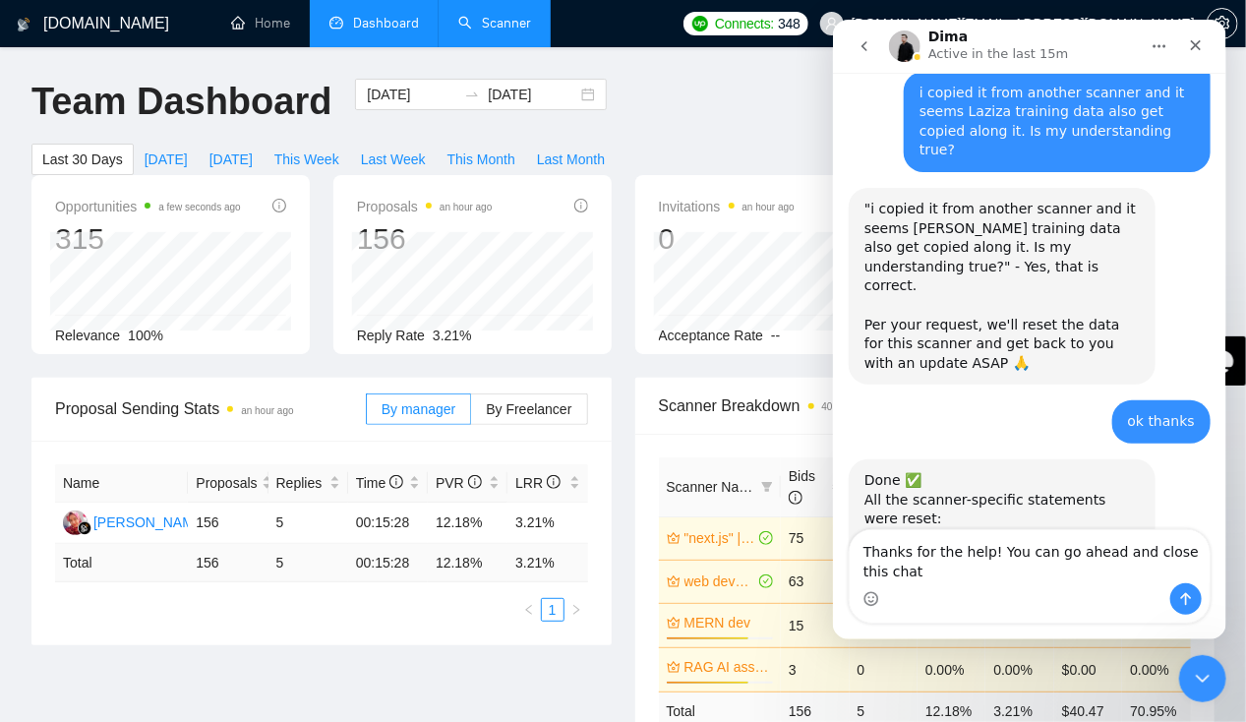
scroll to position [1574, 0]
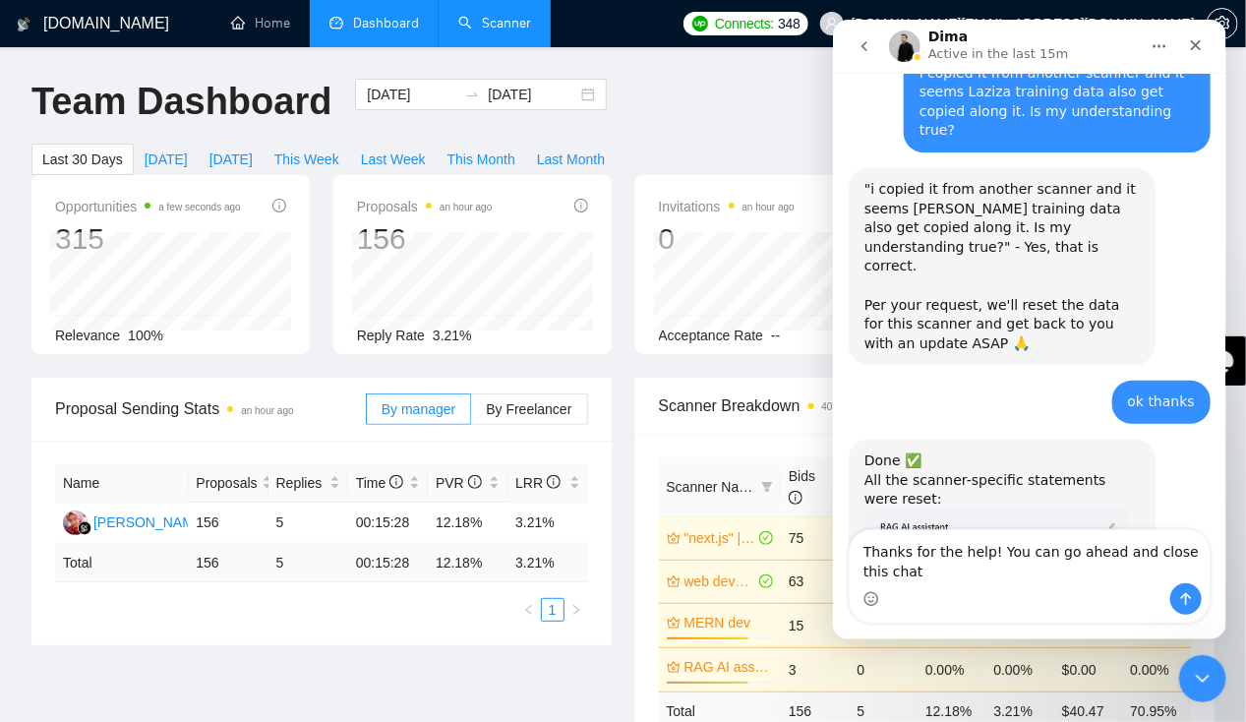
type textarea "Thanks for the help! You can go ahead and close this chat."
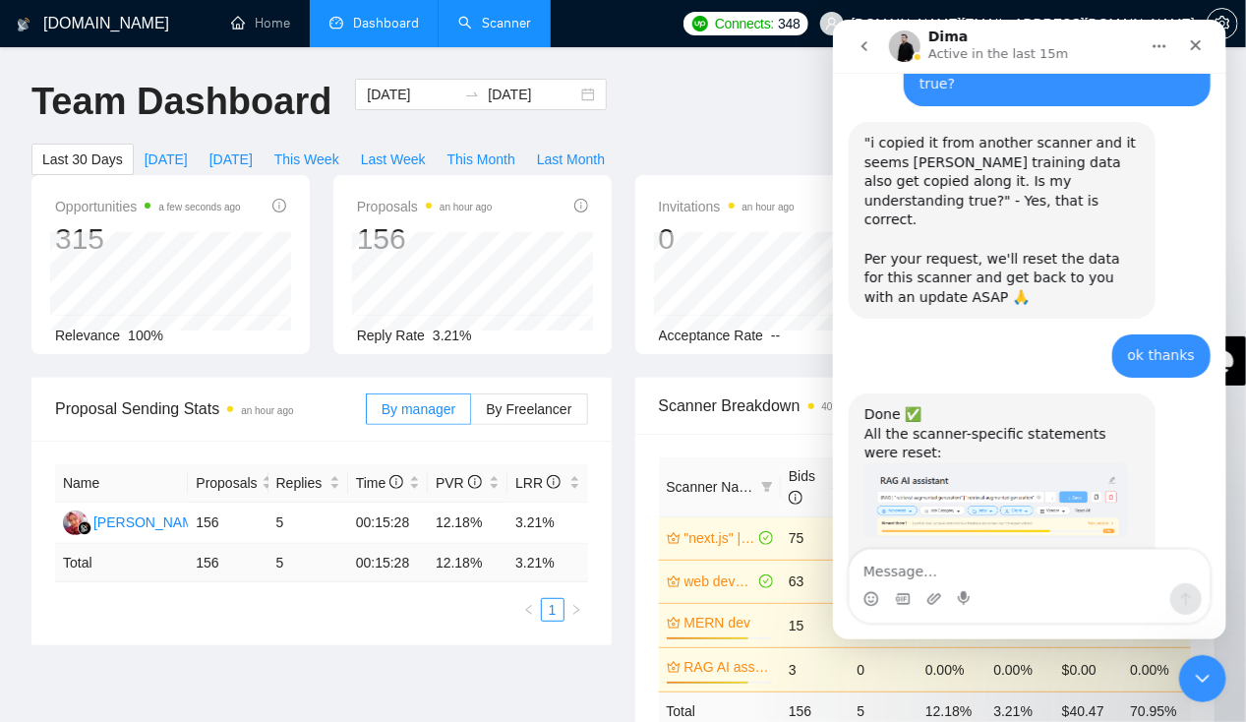
scroll to position [1632, 0]
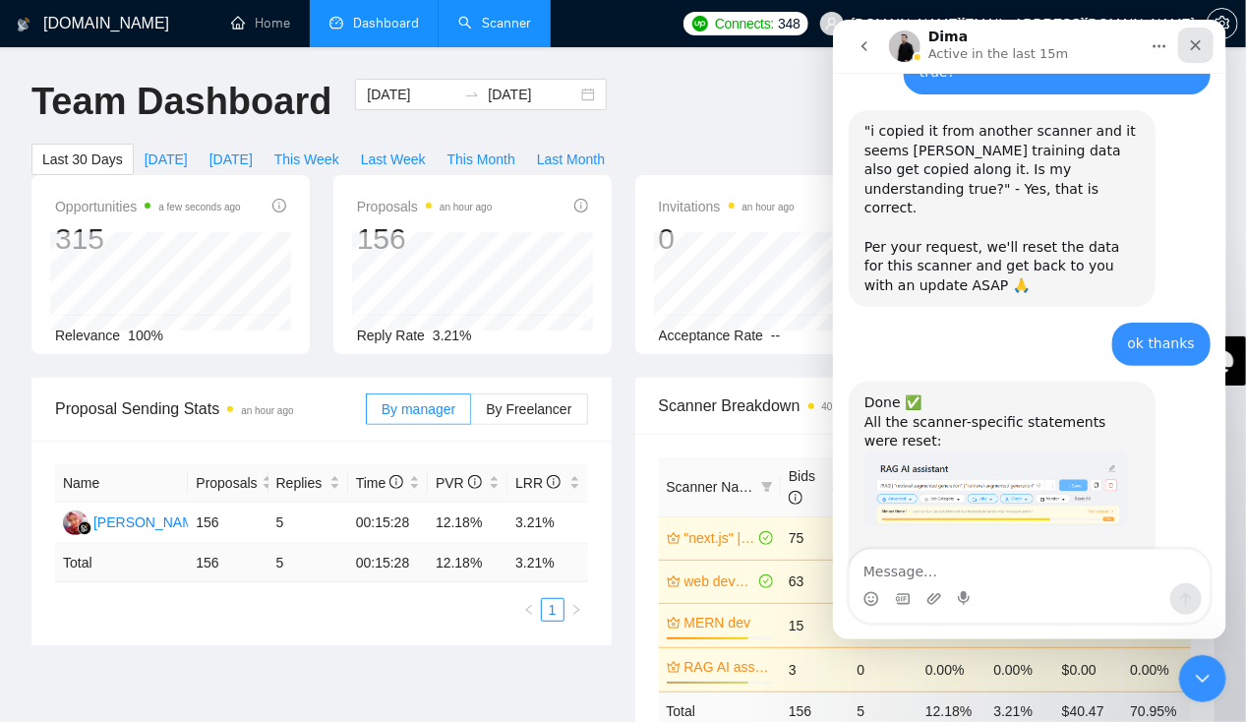
click at [1192, 37] on icon "Close" at bounding box center [1195, 45] width 16 height 16
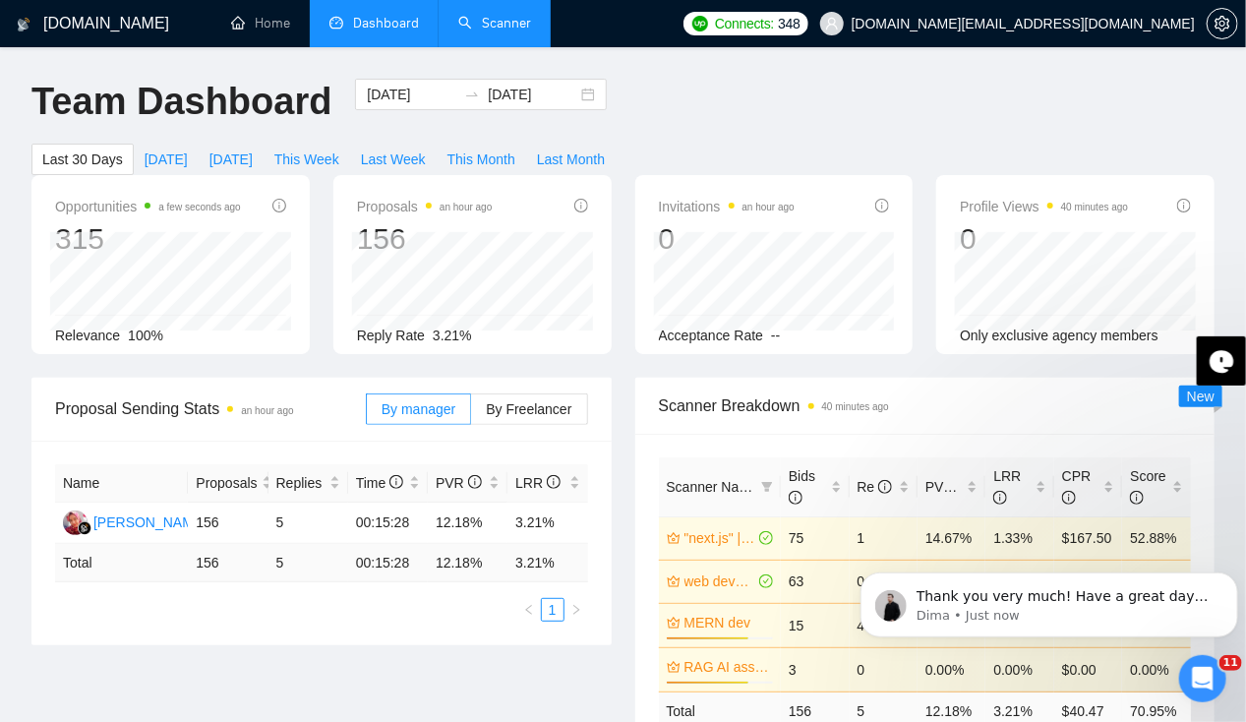
scroll to position [1709, 0]
click at [1082, 617] on p "Dima • Just now" at bounding box center [1064, 615] width 297 height 18
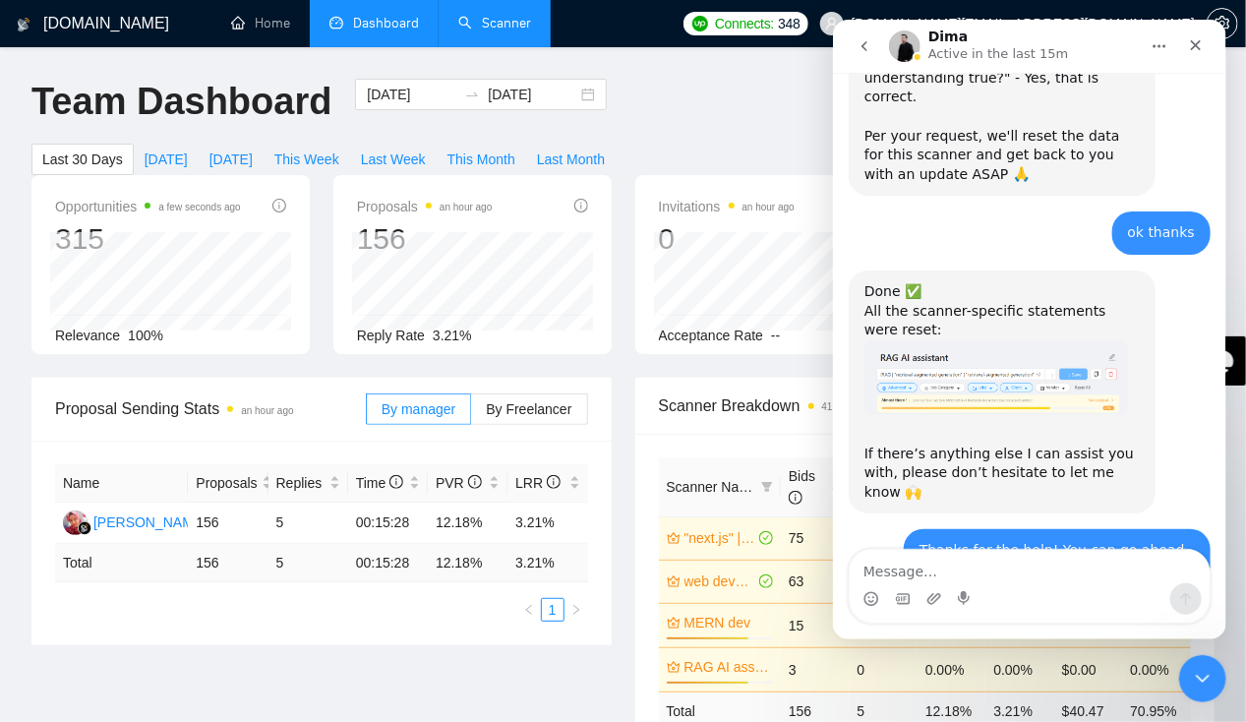
scroll to position [1742, 0]
click at [1009, 571] on textarea "Message…" at bounding box center [1029, 566] width 360 height 33
click at [1200, 48] on icon "Close" at bounding box center [1195, 45] width 16 height 16
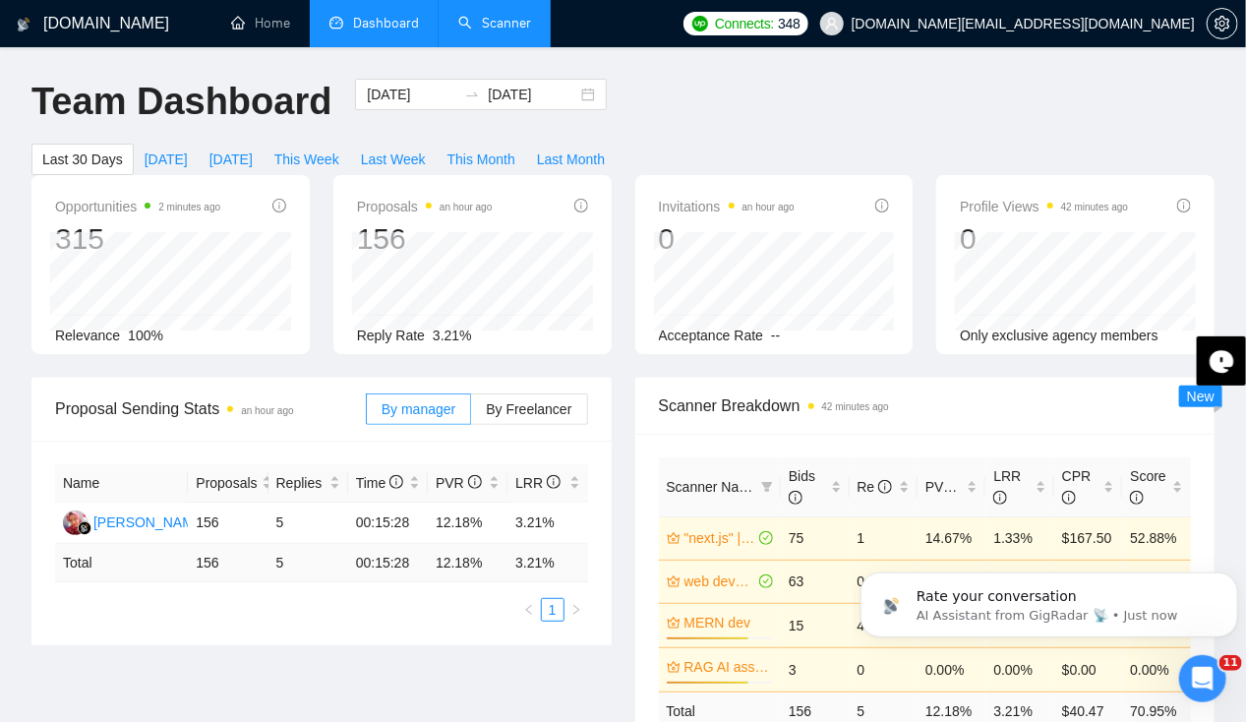
scroll to position [0, 0]
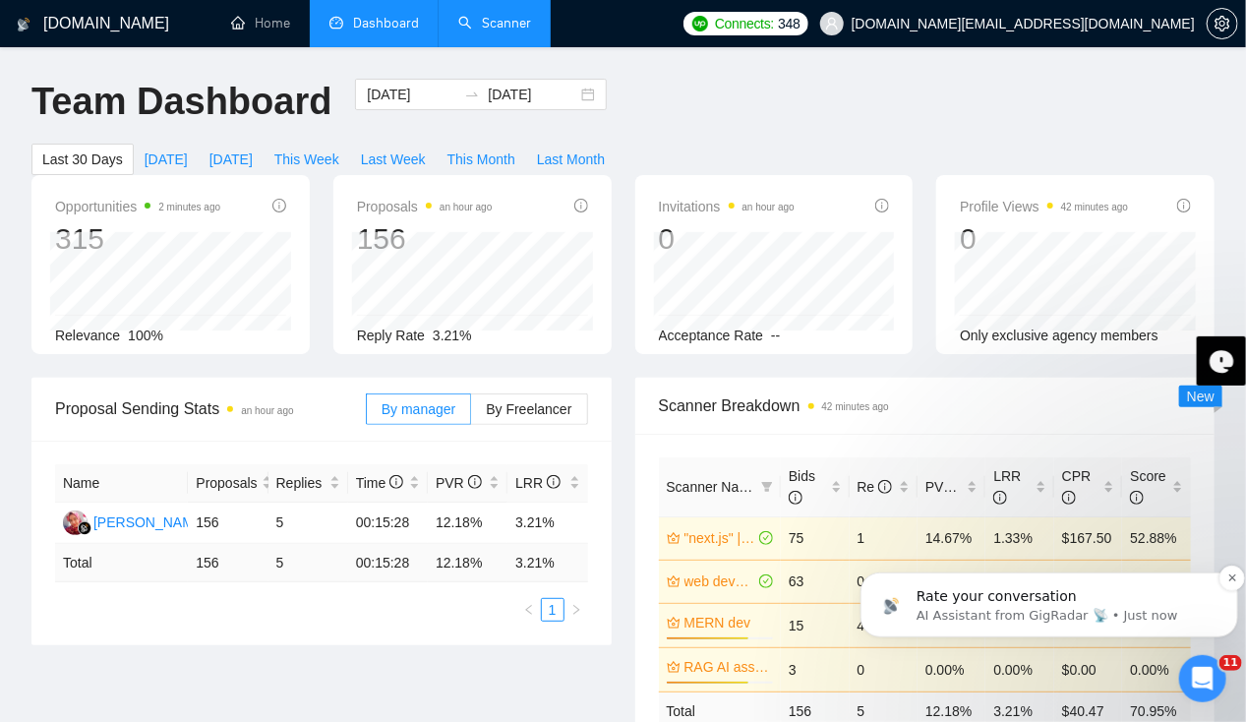
click at [1034, 615] on p "AI Assistant from GigRadar 📡 • Just now" at bounding box center [1064, 615] width 297 height 18
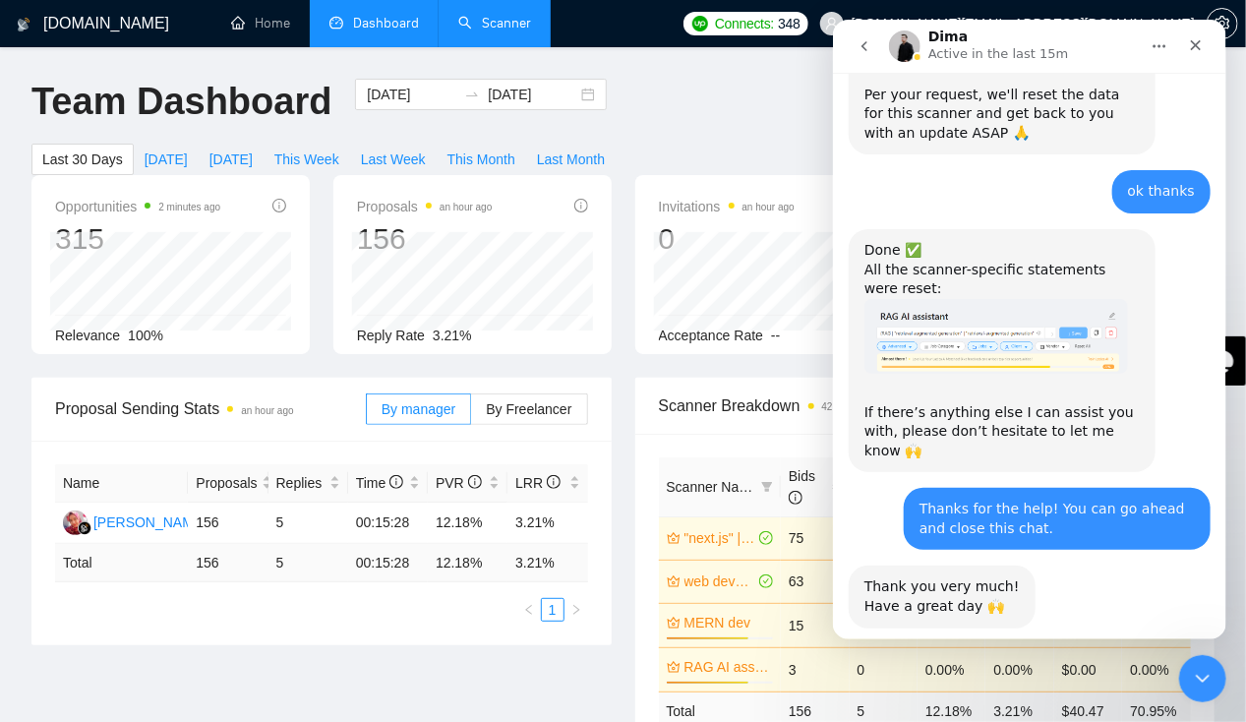
scroll to position [1783, 0]
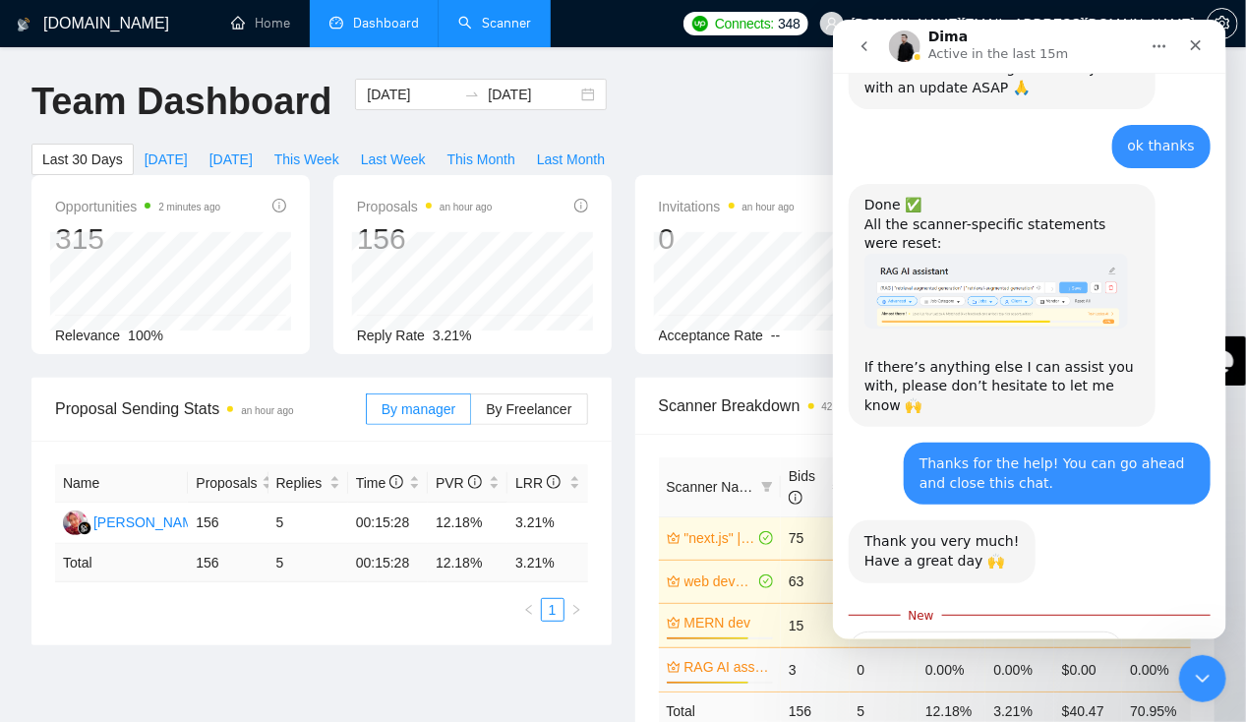
scroll to position [1836, 0]
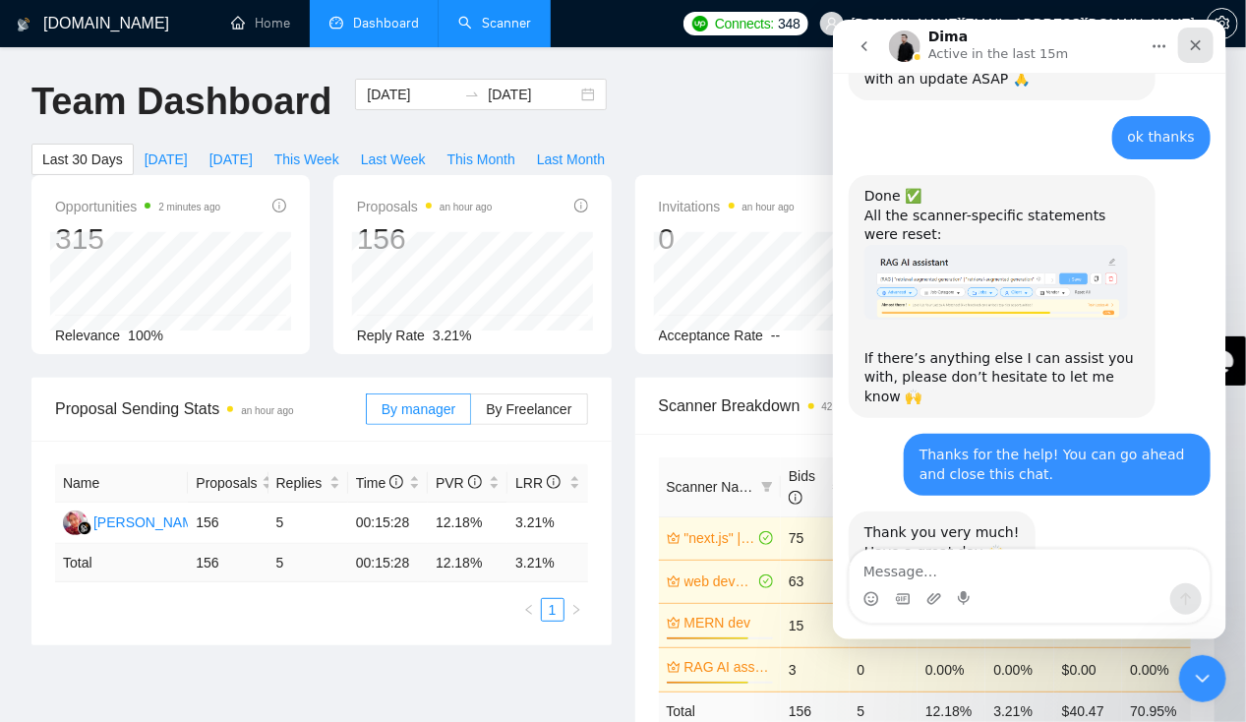
click at [1201, 41] on icon "Close" at bounding box center [1195, 45] width 16 height 16
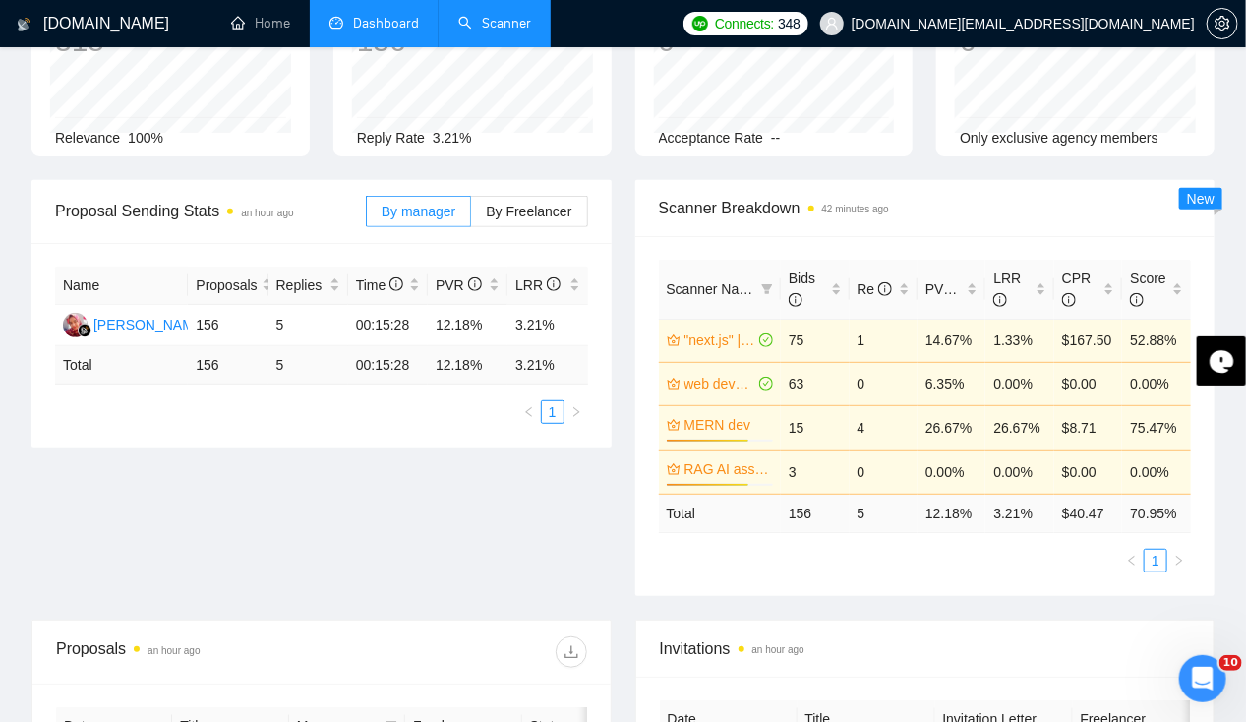
scroll to position [0, 0]
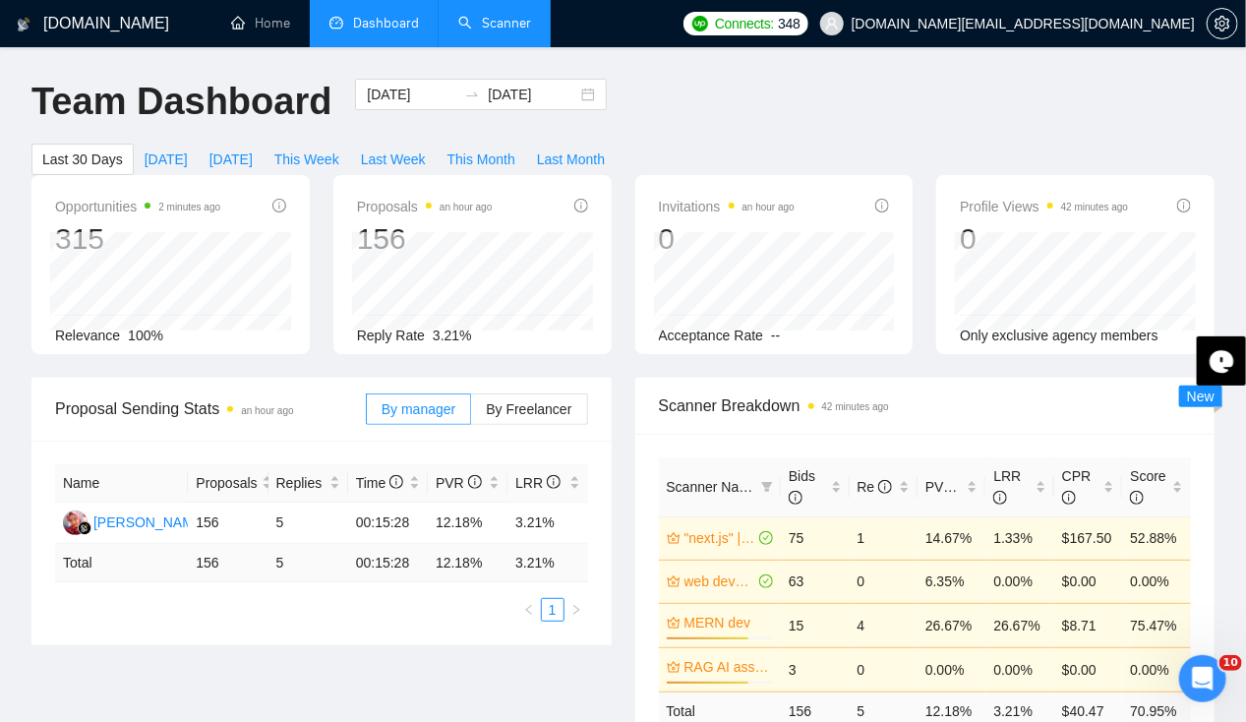
click at [485, 21] on link "Scanner" at bounding box center [494, 23] width 73 height 17
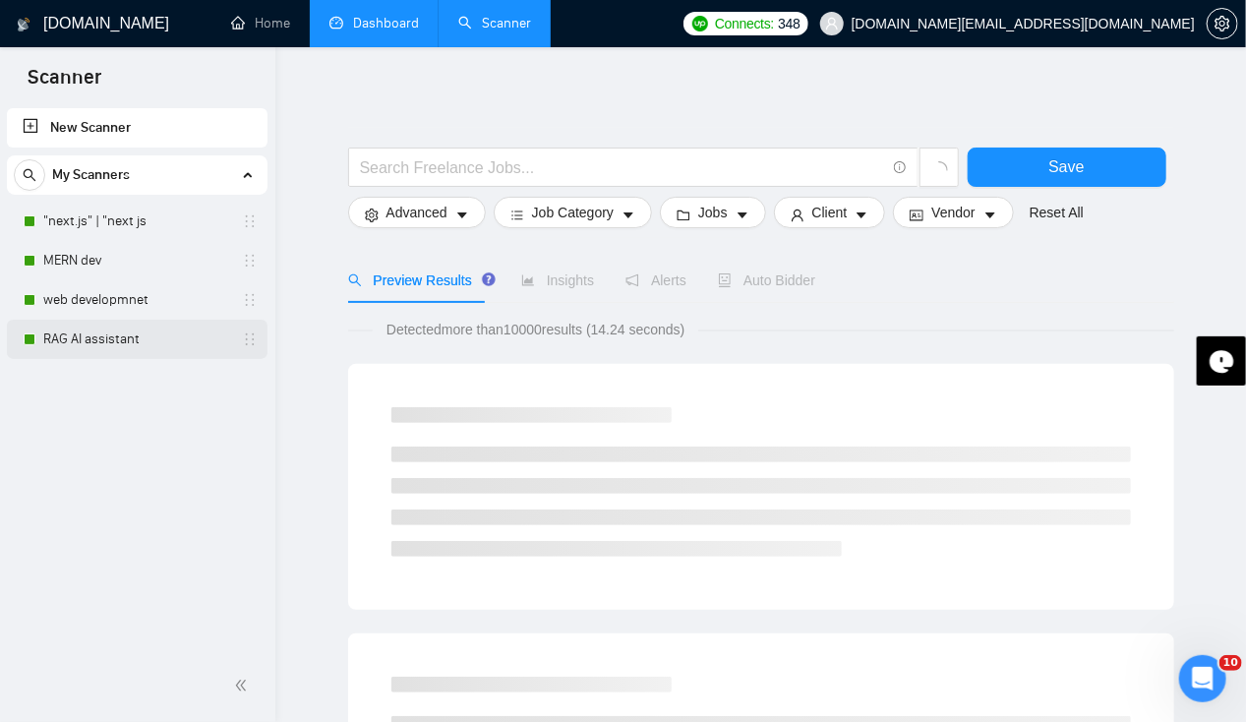
click at [106, 341] on link "RAG AI assistant" at bounding box center [136, 339] width 187 height 39
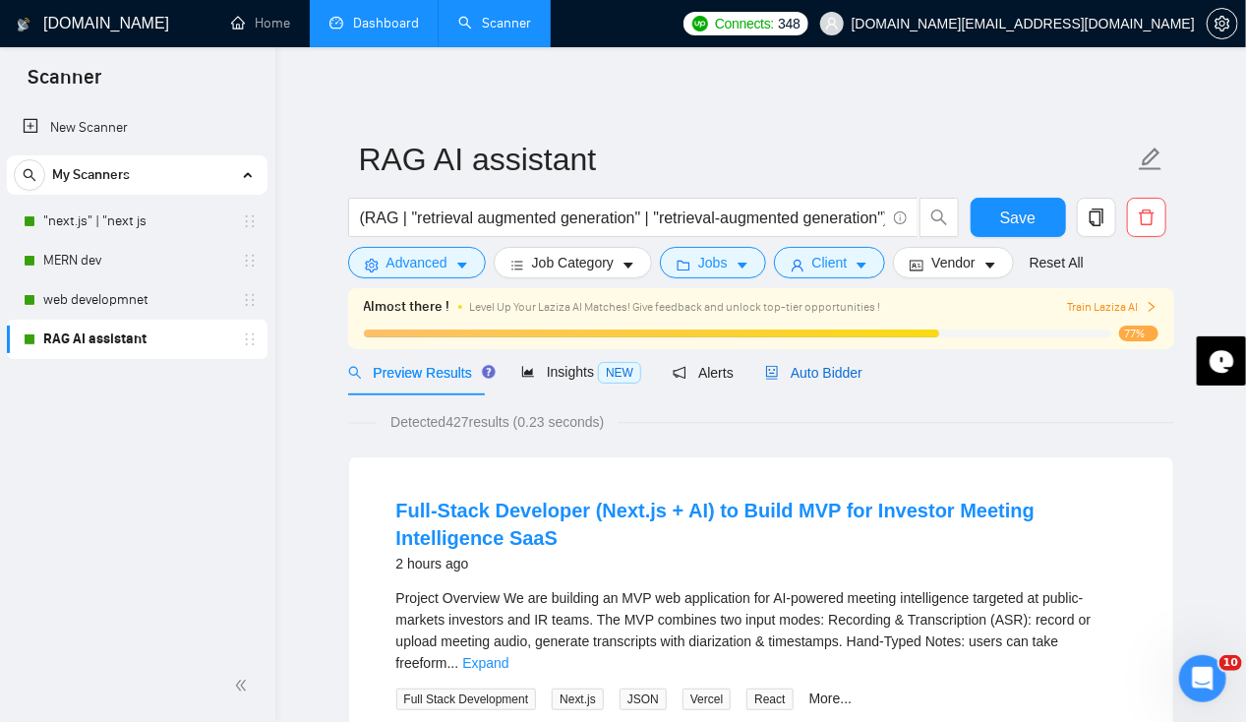
click at [823, 381] on div "Auto Bidder" at bounding box center [813, 373] width 97 height 22
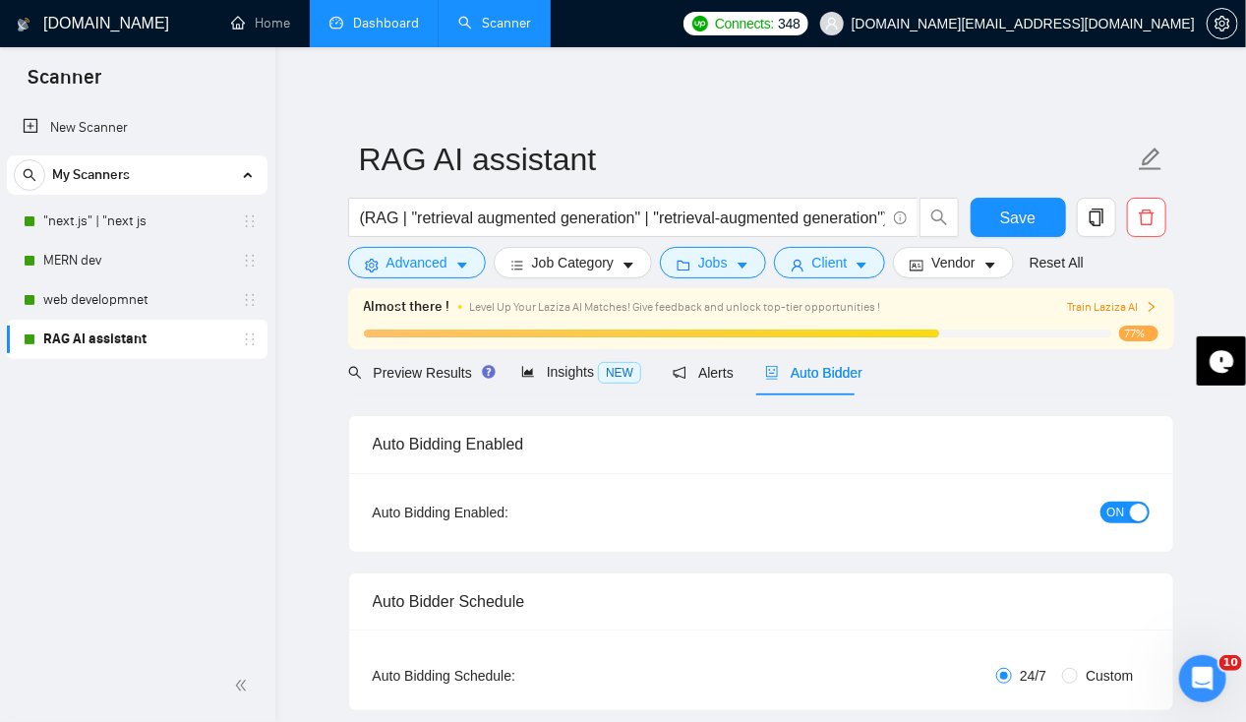
click at [264, 26] on link "Home" at bounding box center [260, 23] width 59 height 17
